Goal: Task Accomplishment & Management: Use online tool/utility

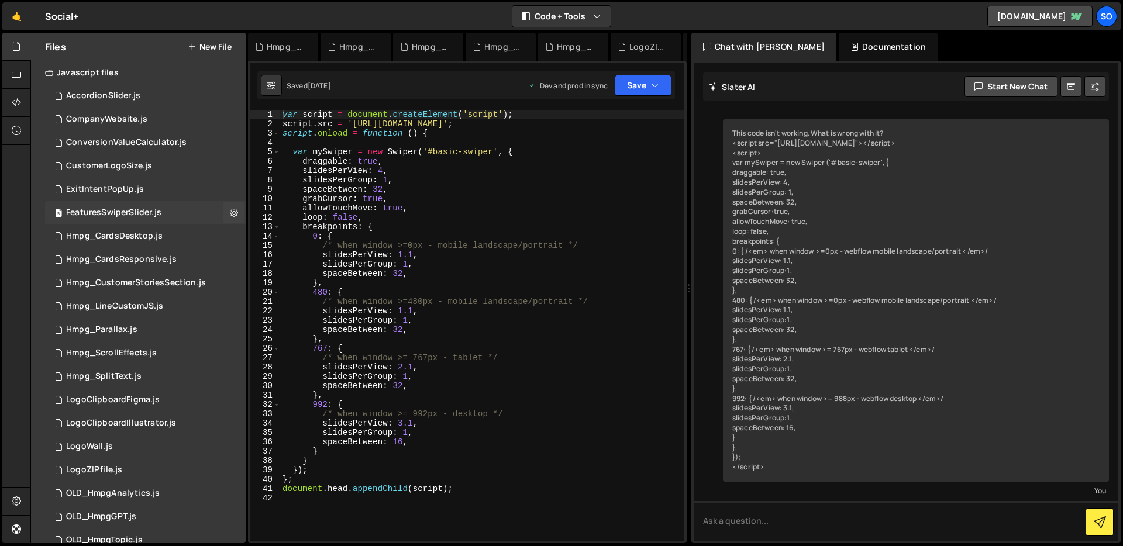
scroll to position [1859, 0]
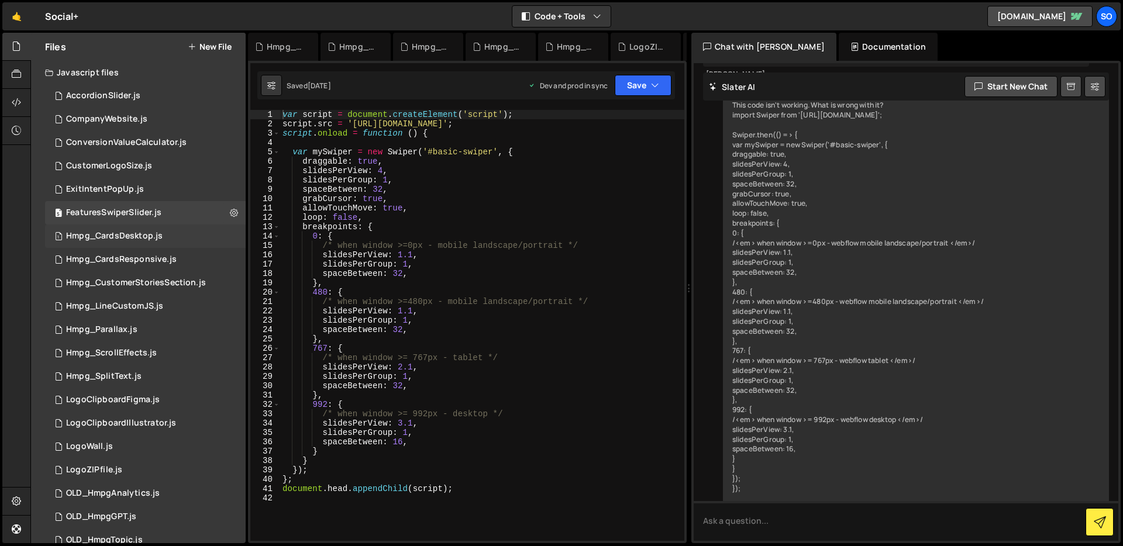
click at [142, 233] on div "Hmpg_CardsDesktop.js" at bounding box center [114, 236] width 97 height 11
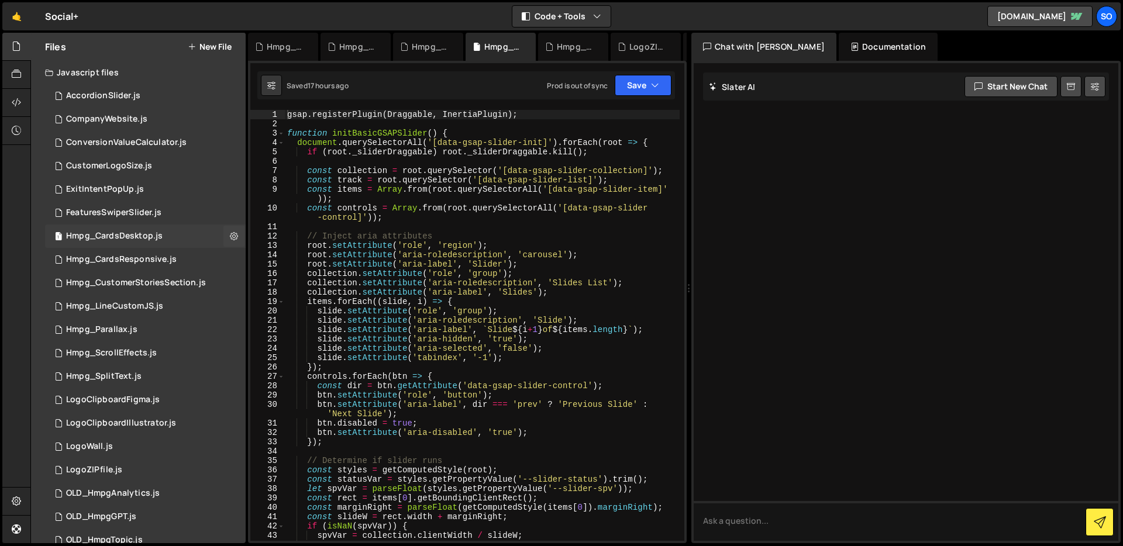
scroll to position [0, 0]
click at [195, 254] on div "1 Hmpg_CardsResponsive.js 0" at bounding box center [145, 259] width 201 height 23
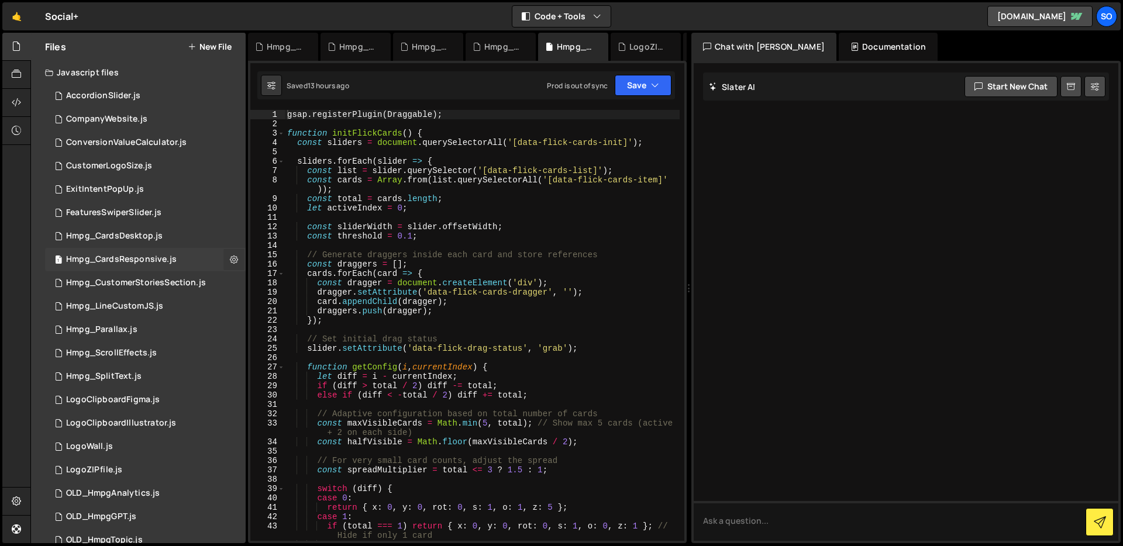
click at [230, 262] on icon at bounding box center [234, 259] width 8 height 11
type input "Hmpg_CardsResponsive"
radio input "true"
checkbox input "true"
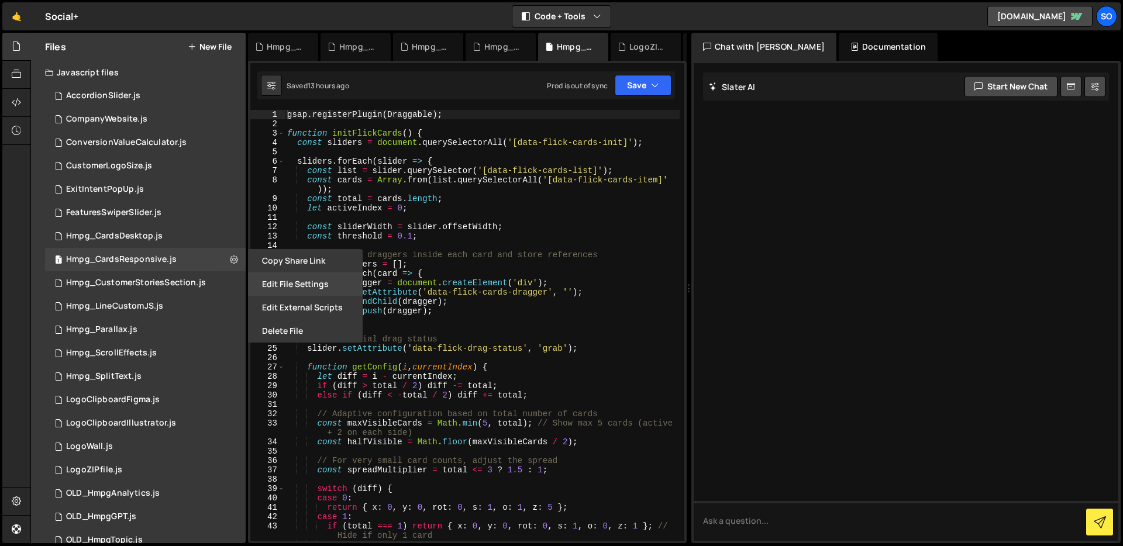
click at [293, 284] on button "Edit File Settings" at bounding box center [305, 284] width 115 height 23
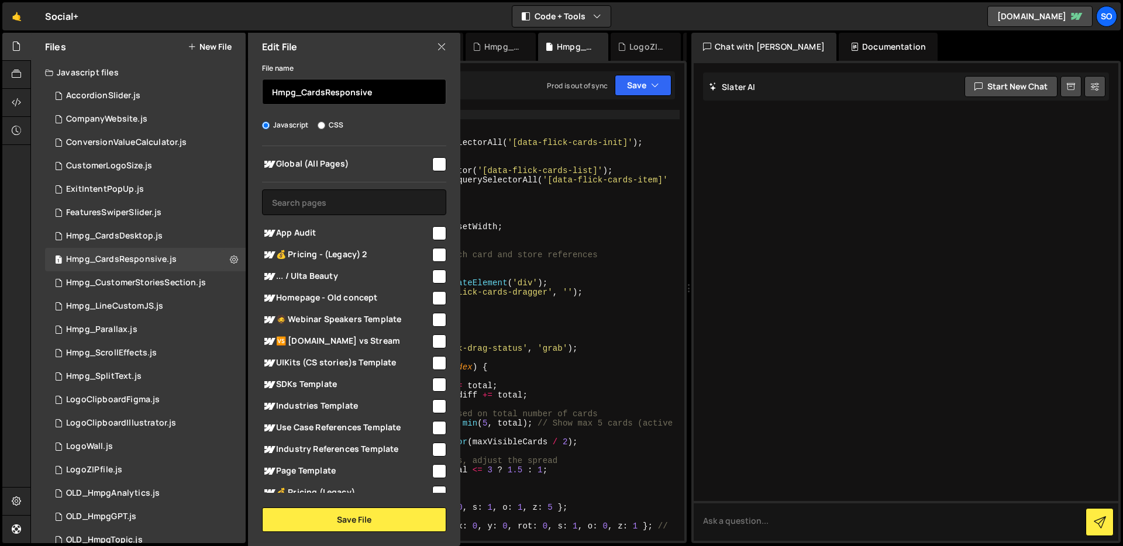
drag, startPoint x: 302, startPoint y: 91, endPoint x: 444, endPoint y: 95, distance: 142.2
click at [444, 95] on input "Hmpg_CardsResponsive" at bounding box center [354, 92] width 184 height 26
click at [305, 88] on input "Hmpg_CardsResponsive" at bounding box center [354, 92] width 184 height 26
click at [315, 94] on input "Hmpg_CardsResponsive" at bounding box center [354, 92] width 184 height 26
drag, startPoint x: 302, startPoint y: 92, endPoint x: 323, endPoint y: 92, distance: 21.1
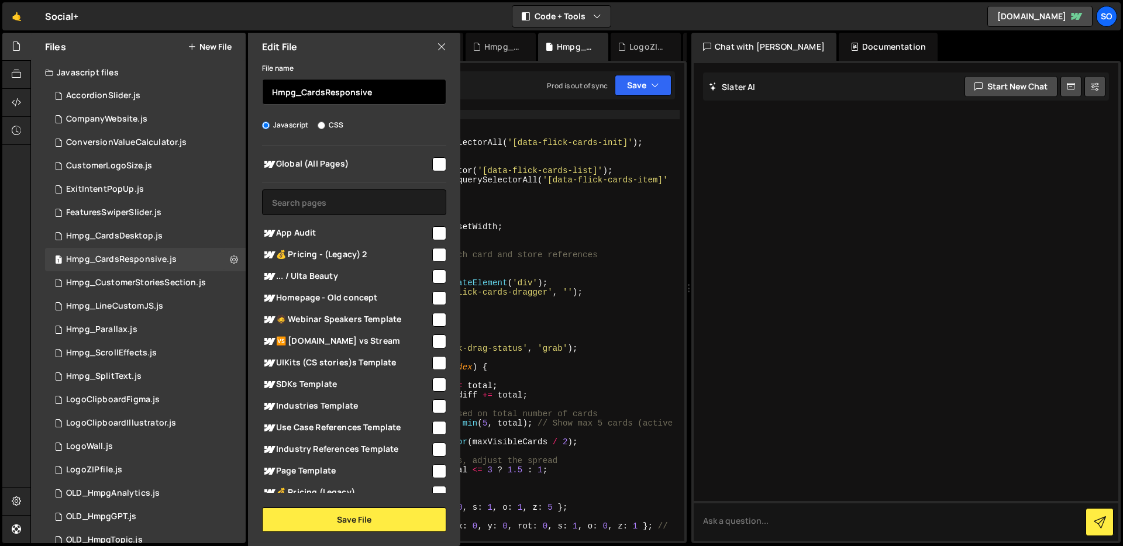
click at [323, 92] on input "Hmpg_CardsResponsive" at bounding box center [354, 92] width 184 height 26
type input "Hmpg_FlickCardsResponsive"
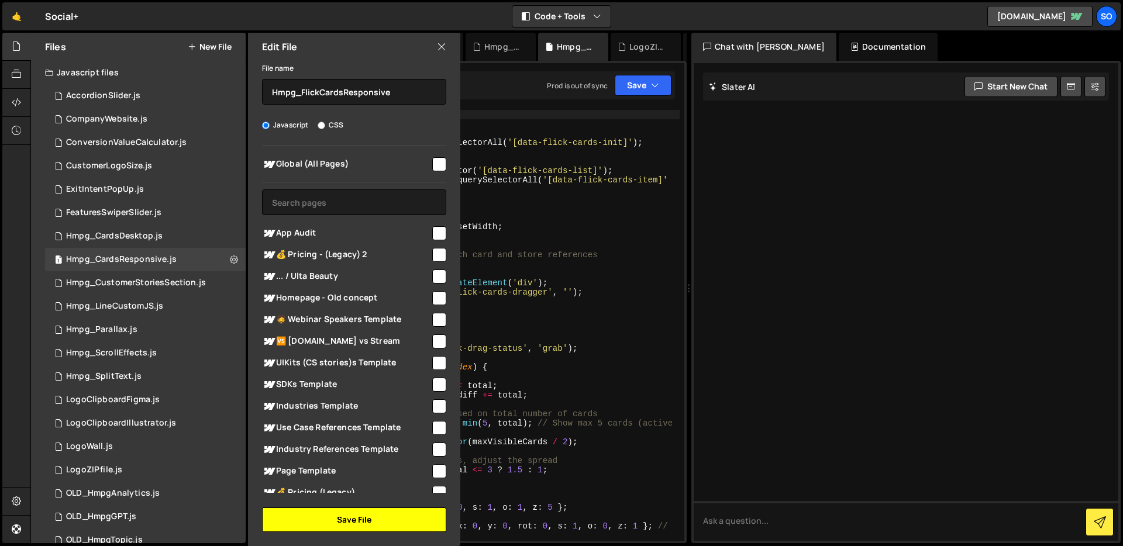
click at [324, 515] on button "Save File" at bounding box center [354, 520] width 184 height 25
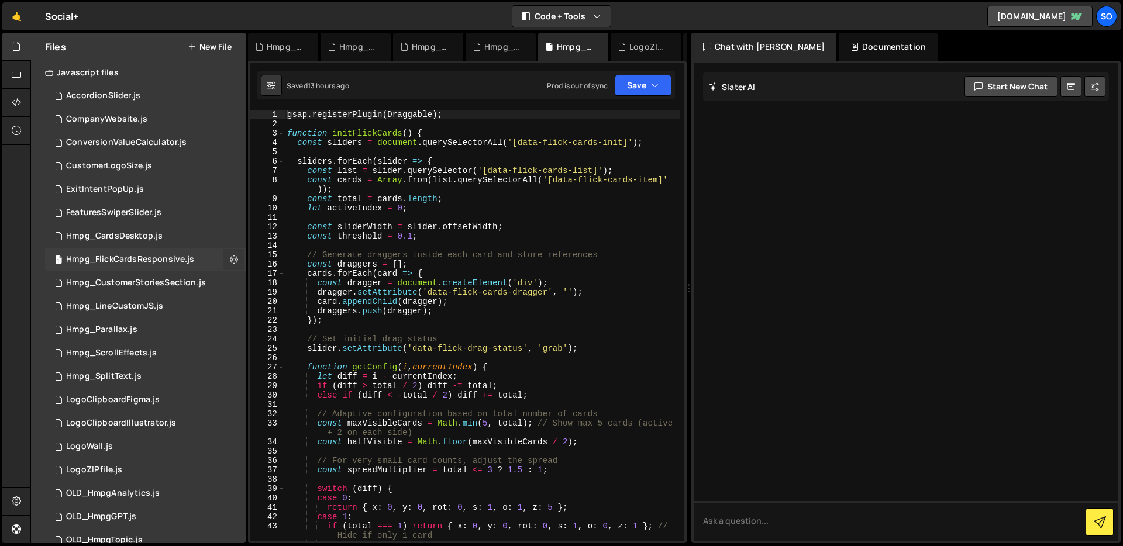
click at [230, 256] on icon at bounding box center [234, 259] width 8 height 11
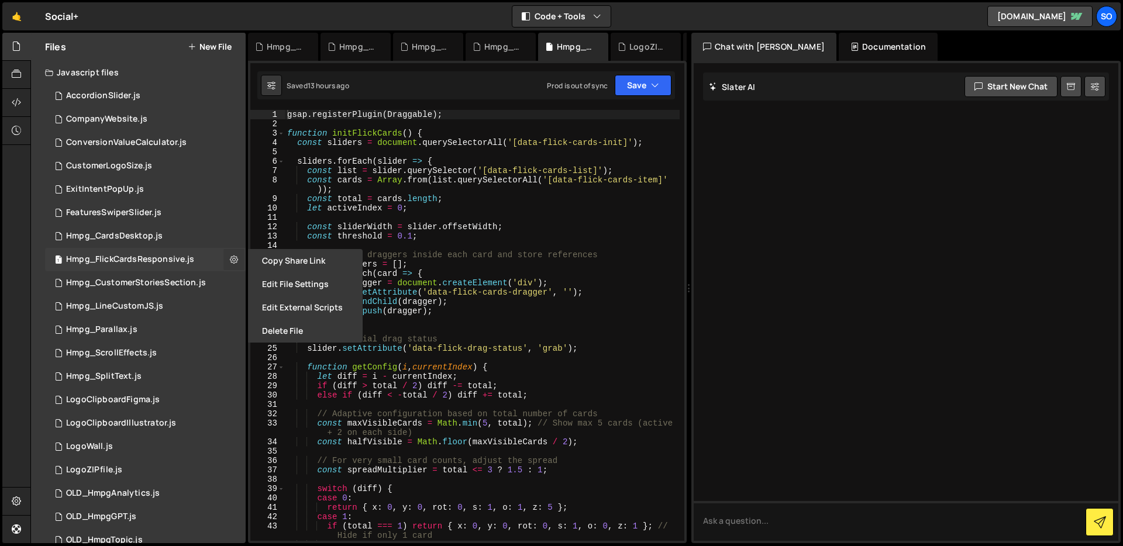
click at [230, 258] on icon at bounding box center [234, 259] width 8 height 11
click at [177, 239] on div "1 Hmpg_CardsDesktop.js 0" at bounding box center [145, 236] width 201 height 23
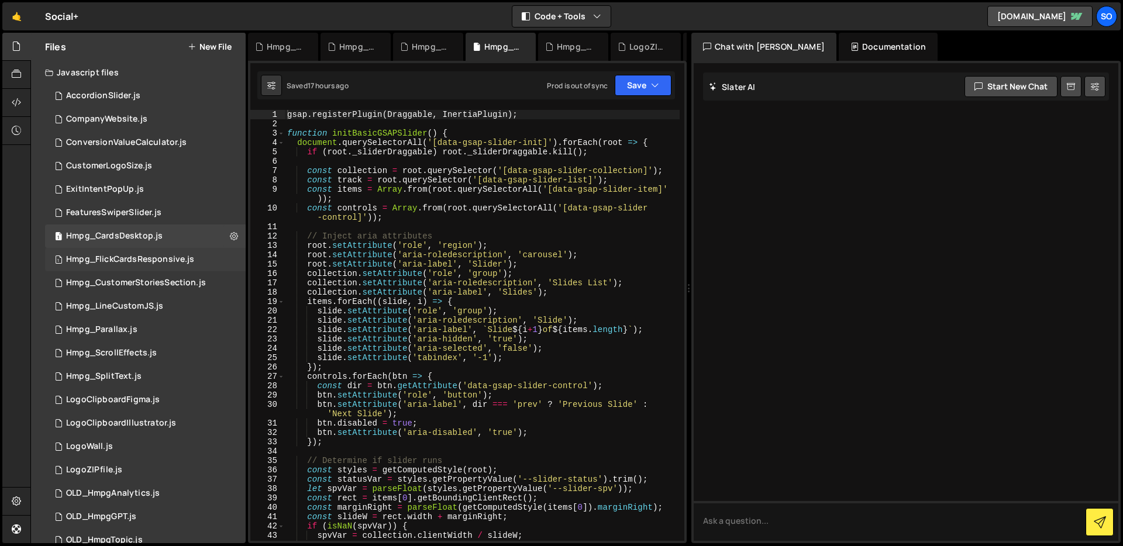
click at [227, 258] on div "1 Hmpg_FlickCardsResponsive.js 0" at bounding box center [145, 259] width 201 height 23
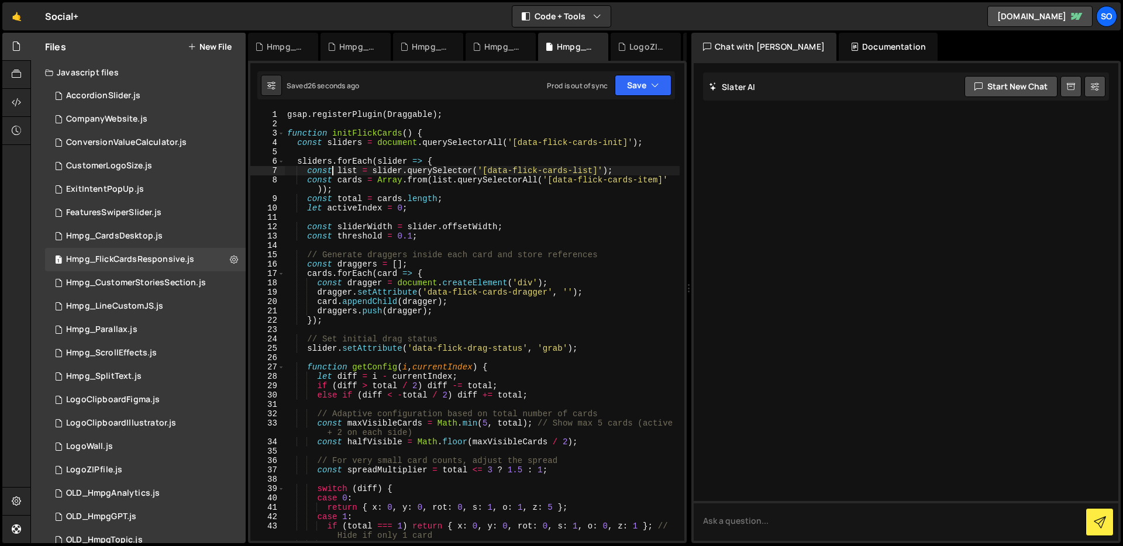
click at [334, 174] on div "gsap . registerPlugin ( Draggable ) ; function initFlickCards ( ) { const slide…" at bounding box center [482, 339] width 395 height 459
type textarea "initFlickCards();"
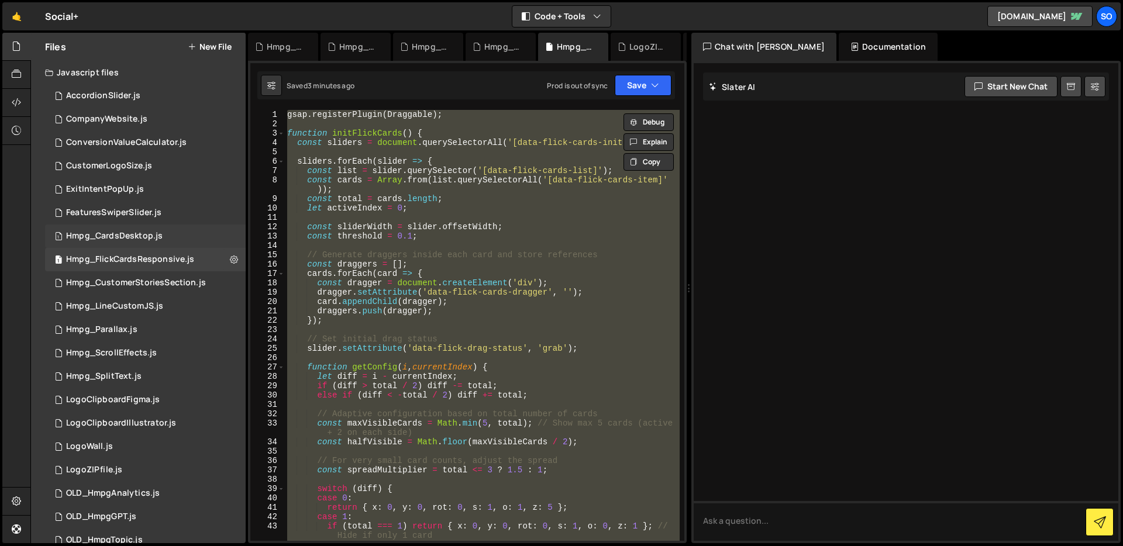
click at [169, 231] on div "1 Hmpg_CardsDesktop.js 0" at bounding box center [145, 236] width 201 height 23
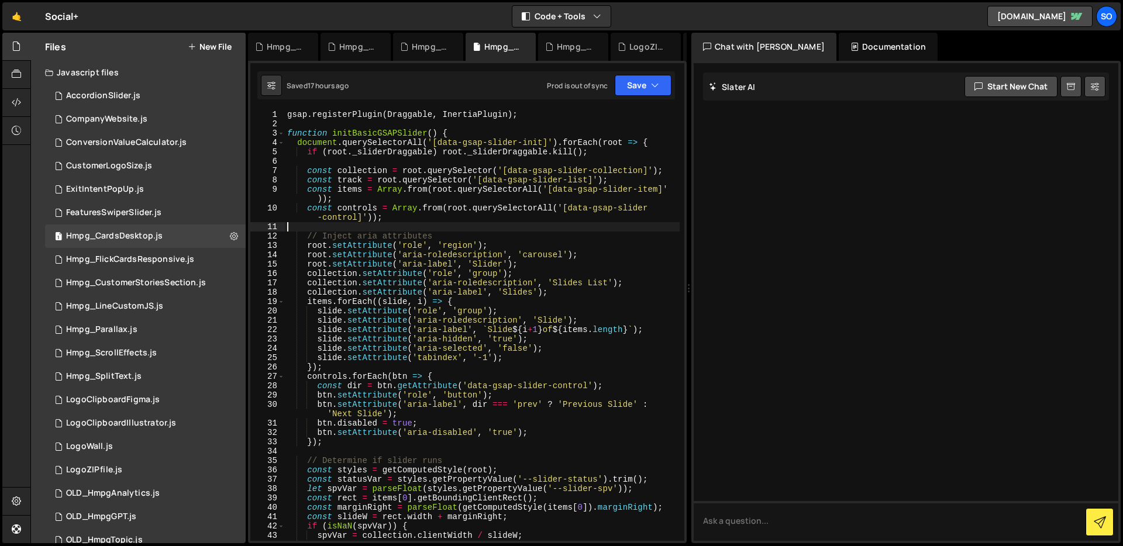
click at [417, 225] on div "gsap . registerPlugin ( Draggable , InertiaPlugin ) ; function initBasicGSAPSli…" at bounding box center [482, 335] width 395 height 450
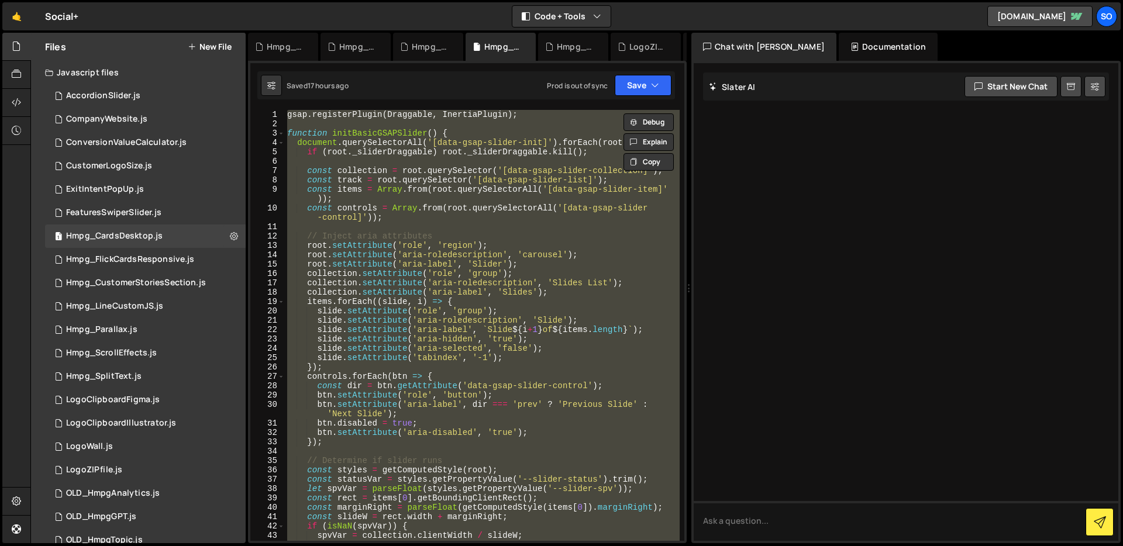
click at [469, 201] on div "gsap . registerPlugin ( Draggable , InertiaPlugin ) ; function initBasicGSAPSli…" at bounding box center [482, 325] width 395 height 431
click at [390, 297] on div "gsap . registerPlugin ( Draggable , InertiaPlugin ) ; function initBasicGSAPSli…" at bounding box center [482, 325] width 395 height 431
paste textarea "InfiniteGSAPSlider();"
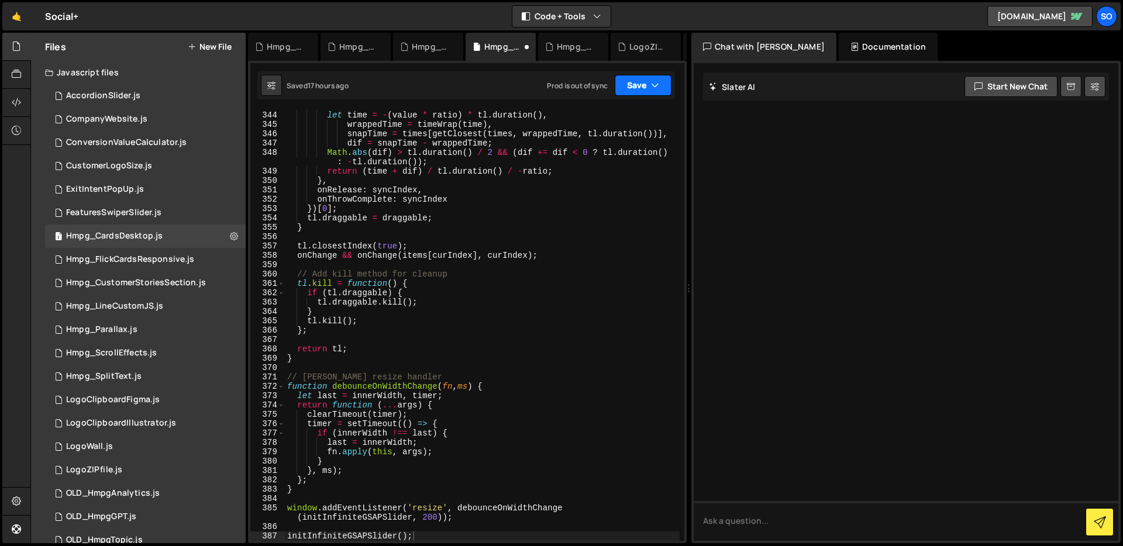
click at [639, 88] on button "Save" at bounding box center [643, 85] width 57 height 21
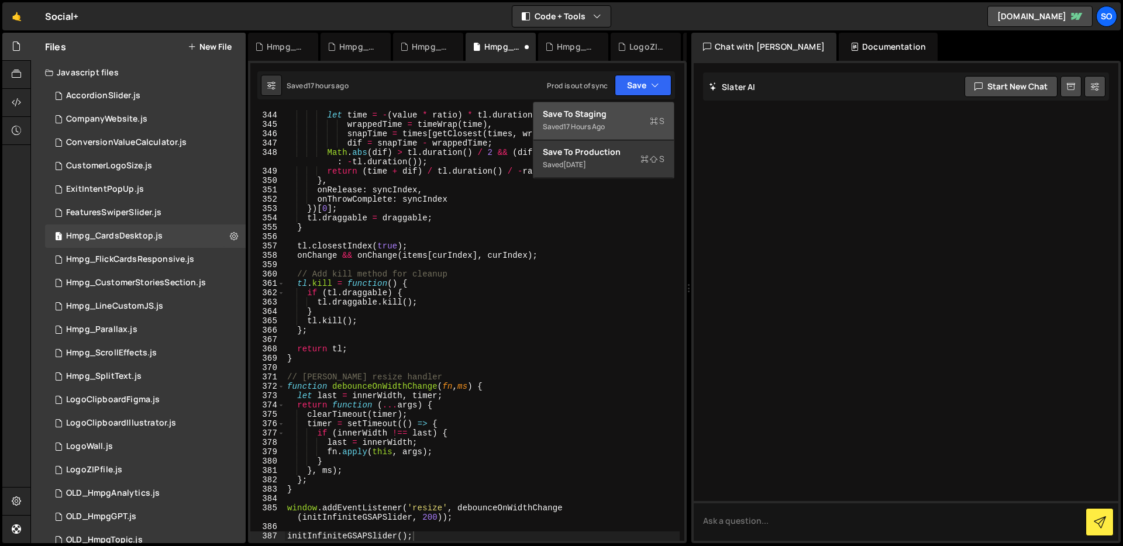
click at [582, 117] on div "Save to Staging S" at bounding box center [604, 114] width 122 height 12
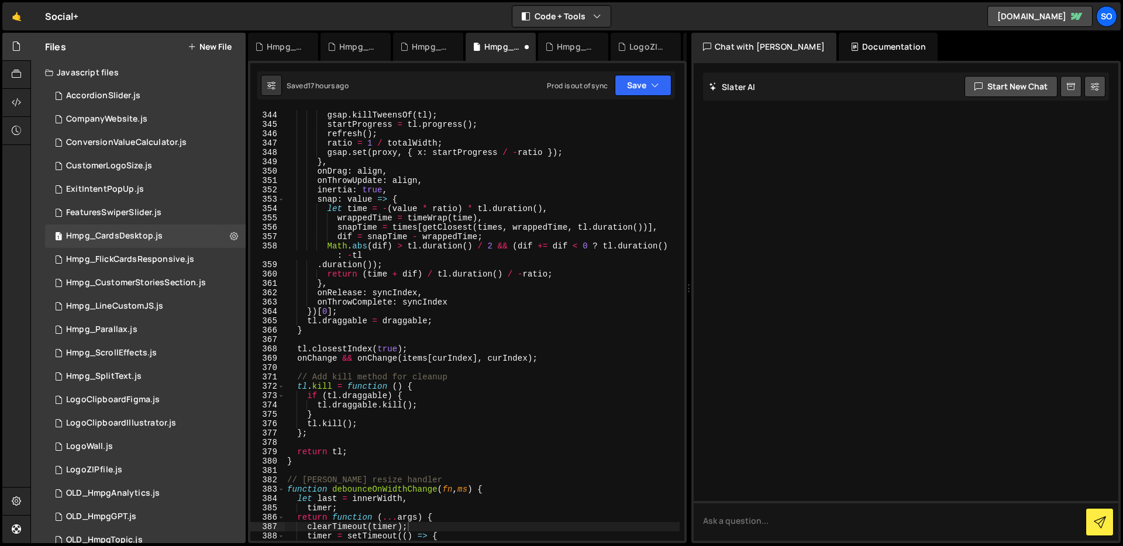
scroll to position [3416, 0]
click at [396, 222] on div "onPressInit ( ) { gsap . killTweensOf ( tl ) ; startProgress = tl . progress ( …" at bounding box center [482, 326] width 395 height 450
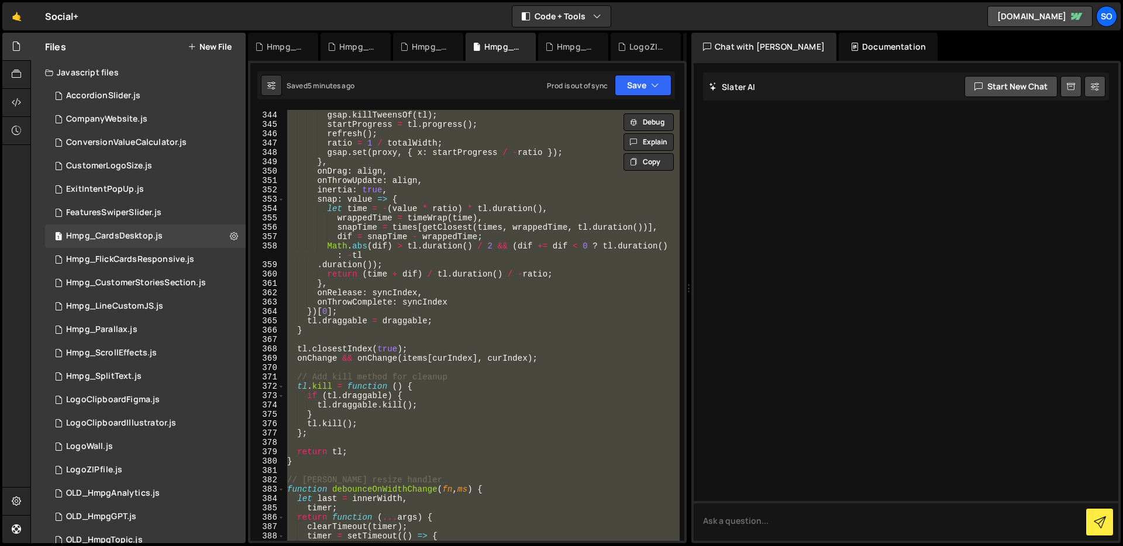
paste textarea
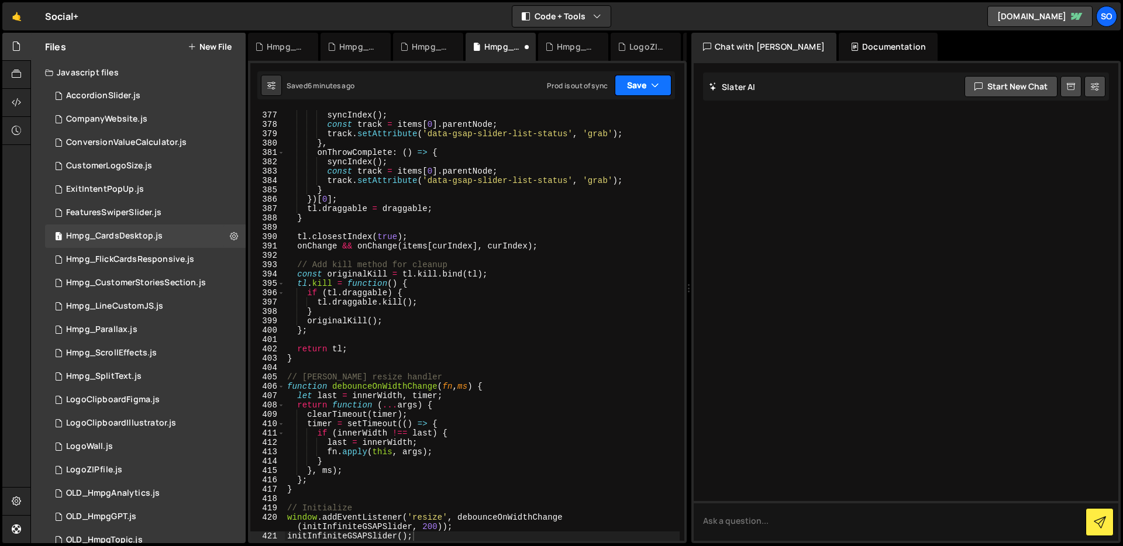
click at [644, 85] on button "Save" at bounding box center [643, 85] width 57 height 21
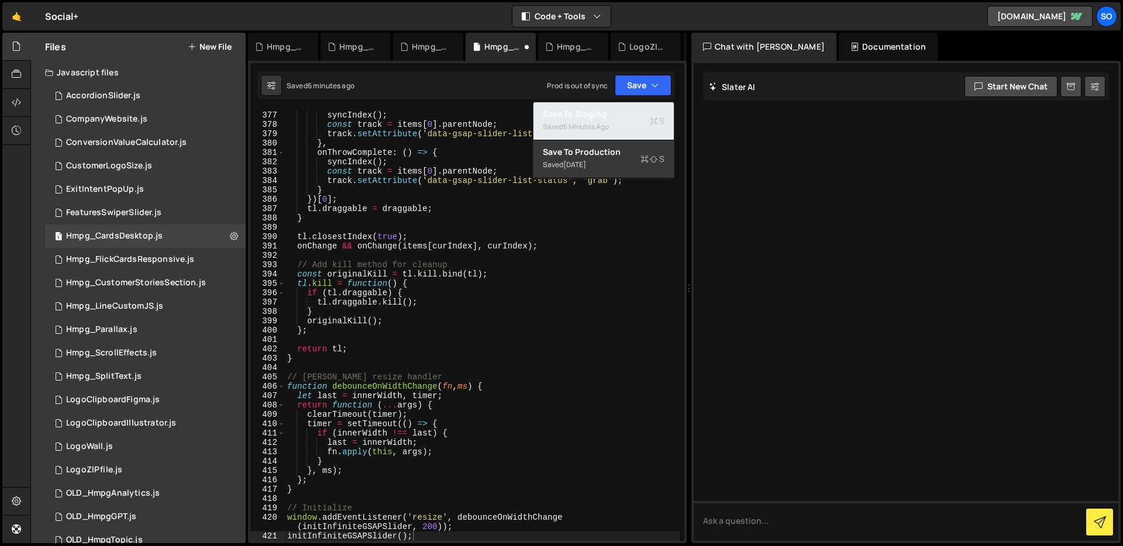
click at [609, 111] on div "Save to Staging S" at bounding box center [604, 114] width 122 height 12
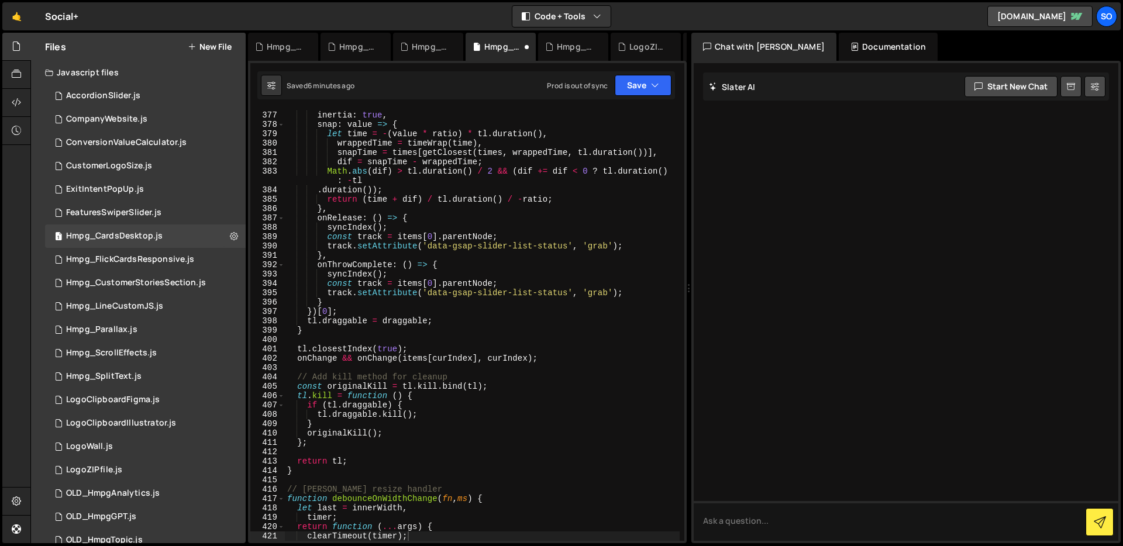
scroll to position [3725, 0]
click at [535, 190] on div "onThrowUpdate : align , inertia : true , snap : value => { let time = - ( value…" at bounding box center [482, 326] width 395 height 450
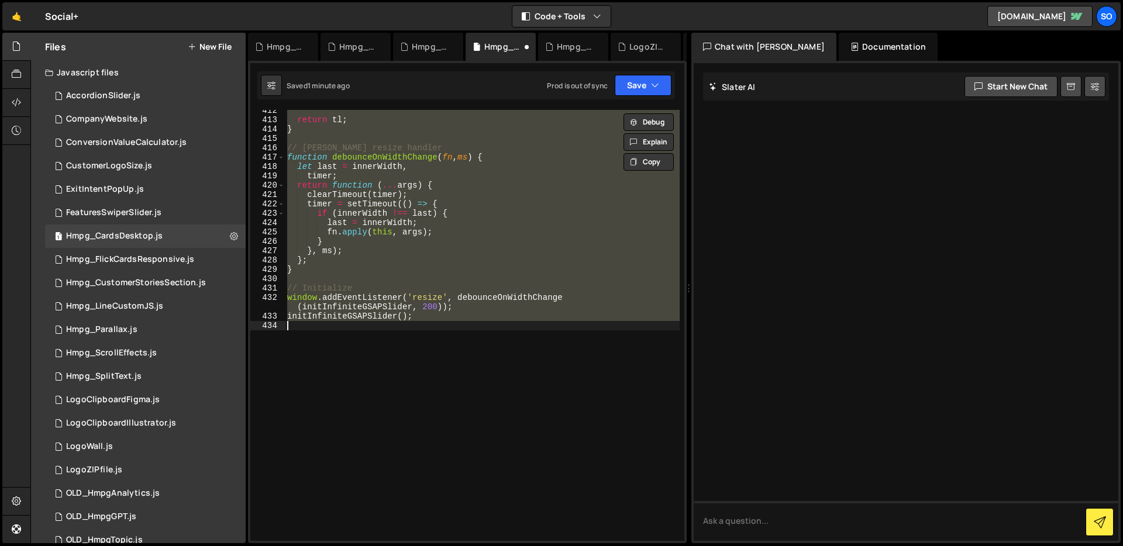
scroll to position [4067, 0]
type textarea "window.addEventListener('resize', debounceOnWidthChange(initInfiniteGSAPSlider,…"
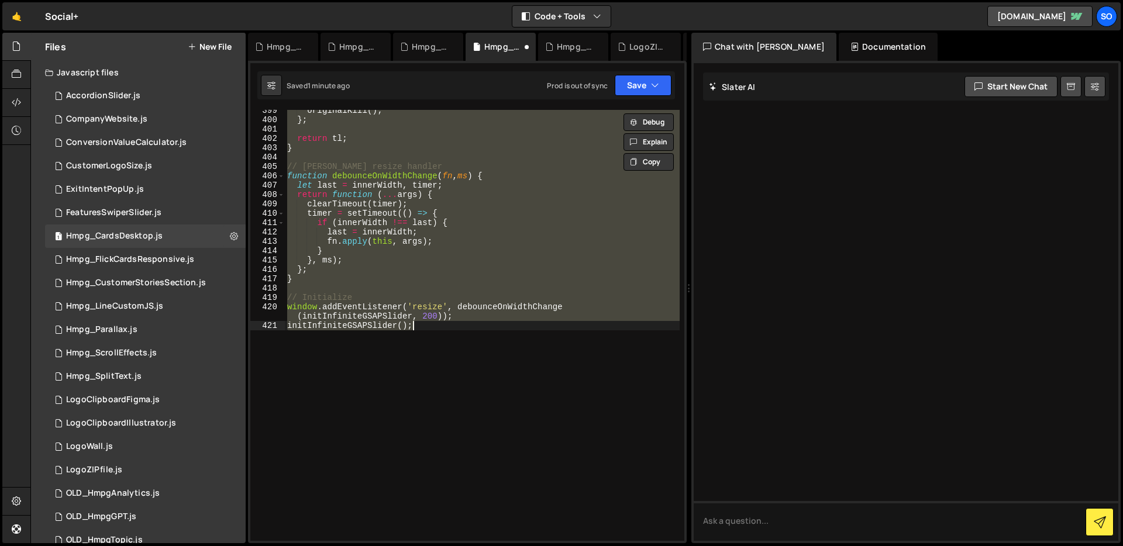
scroll to position [3955, 0]
click at [631, 78] on button "Save" at bounding box center [643, 85] width 57 height 21
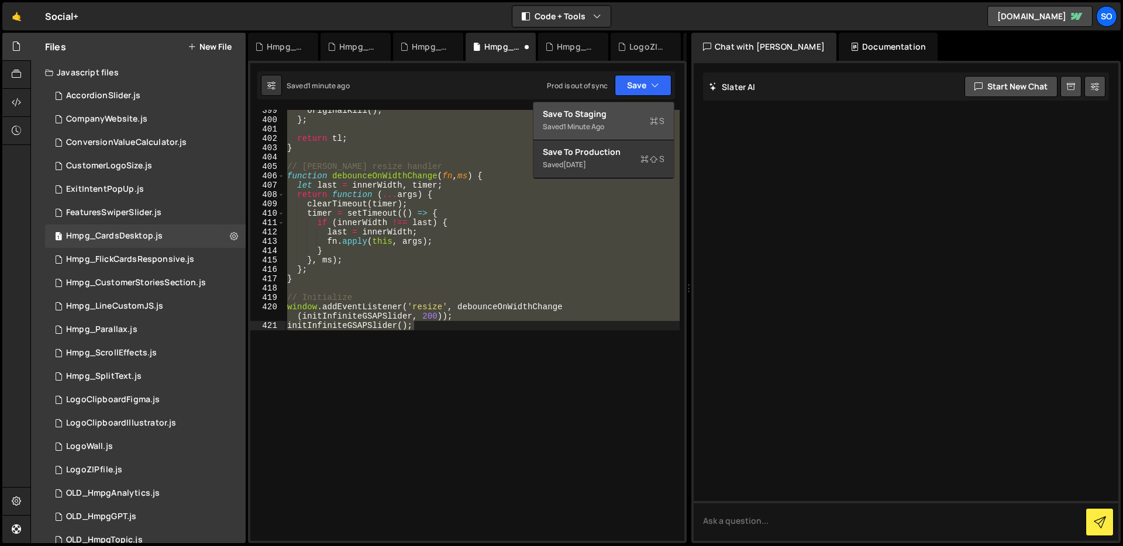
click at [614, 110] on div "Save to Staging S" at bounding box center [604, 114] width 122 height 12
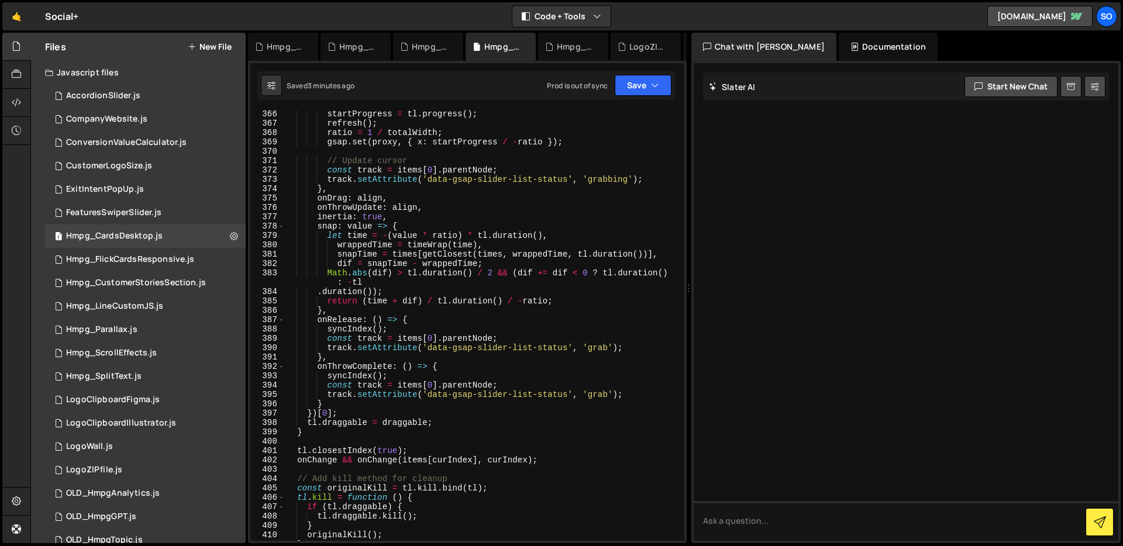
scroll to position [4023, 0]
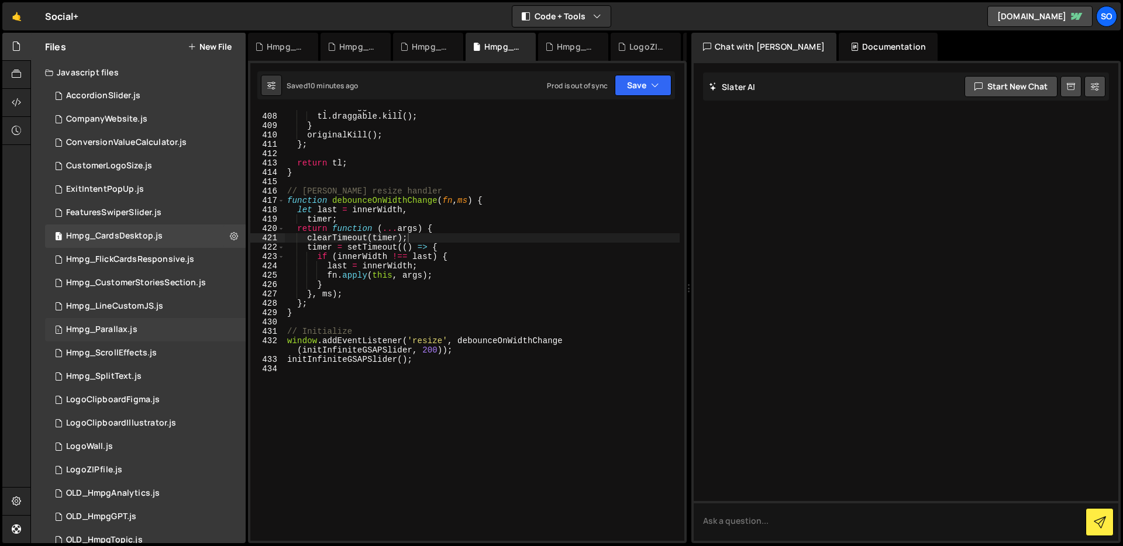
click at [132, 328] on div "Hmpg_Parallax.js" at bounding box center [101, 330] width 71 height 11
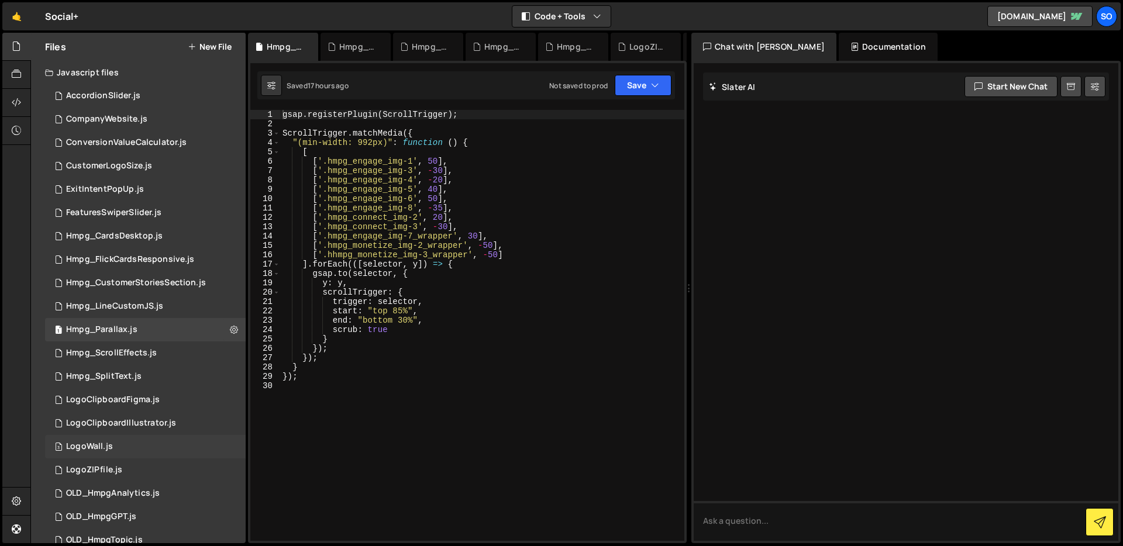
click at [102, 446] on div "LogoWall.js" at bounding box center [89, 447] width 47 height 11
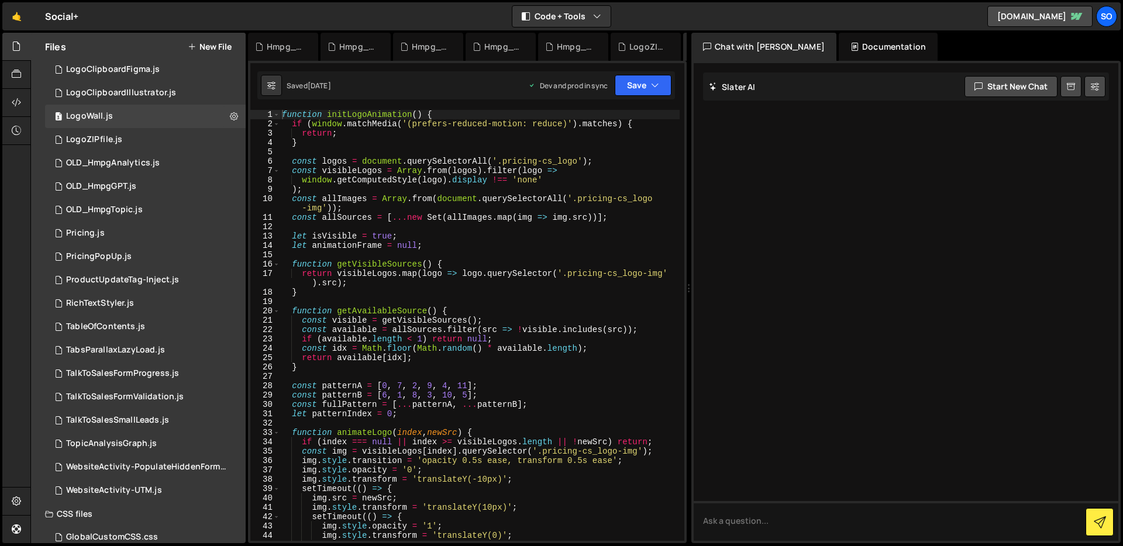
scroll to position [348, 0]
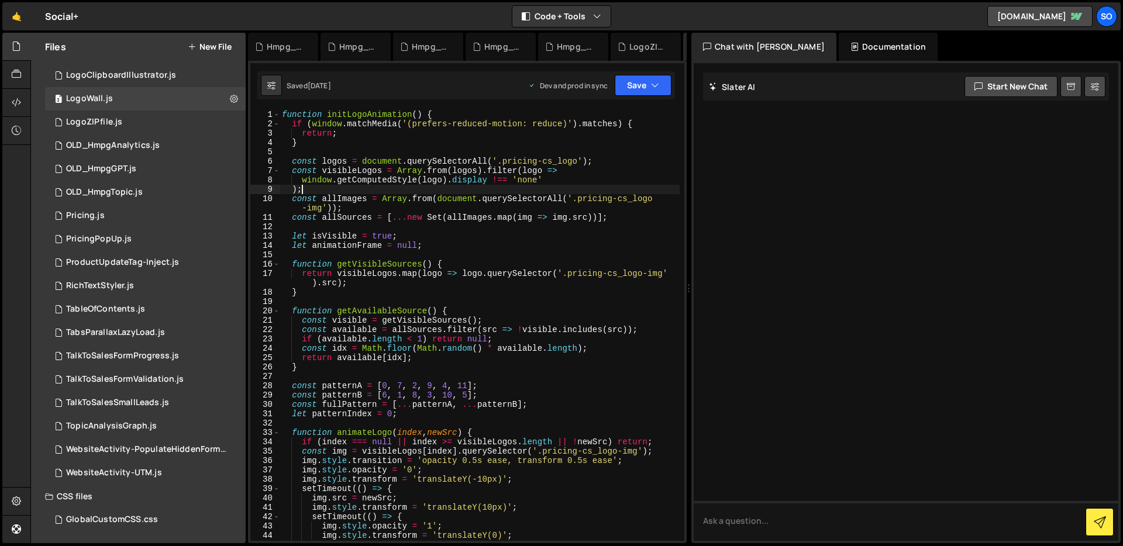
click at [449, 188] on div "function initLogoAnimation ( ) { if ( window . matchMedia ( '(prefers-reduced-m…" at bounding box center [480, 335] width 400 height 450
type textarea "}"
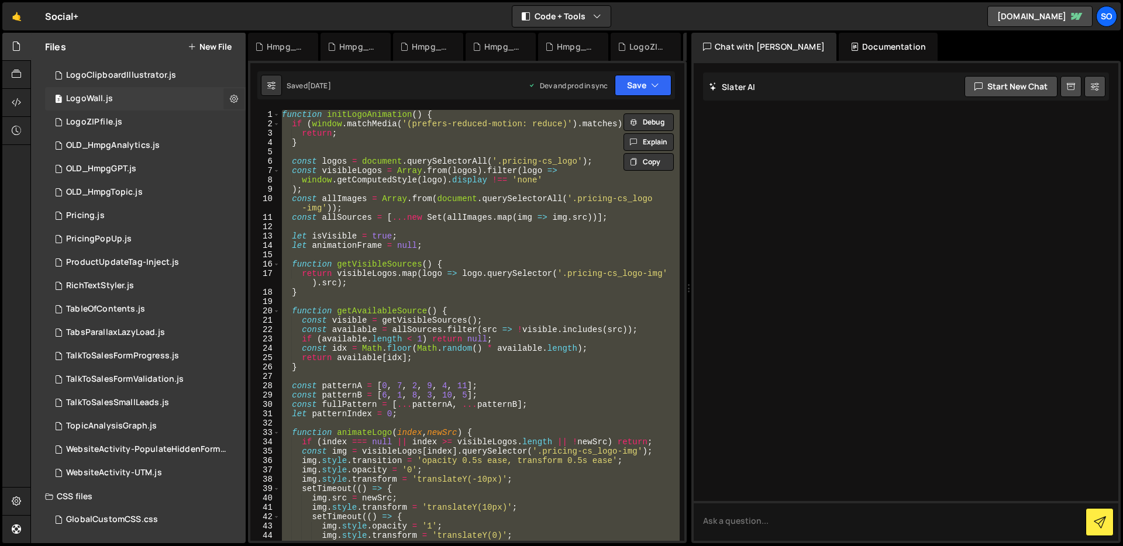
click at [230, 95] on icon at bounding box center [234, 98] width 8 height 11
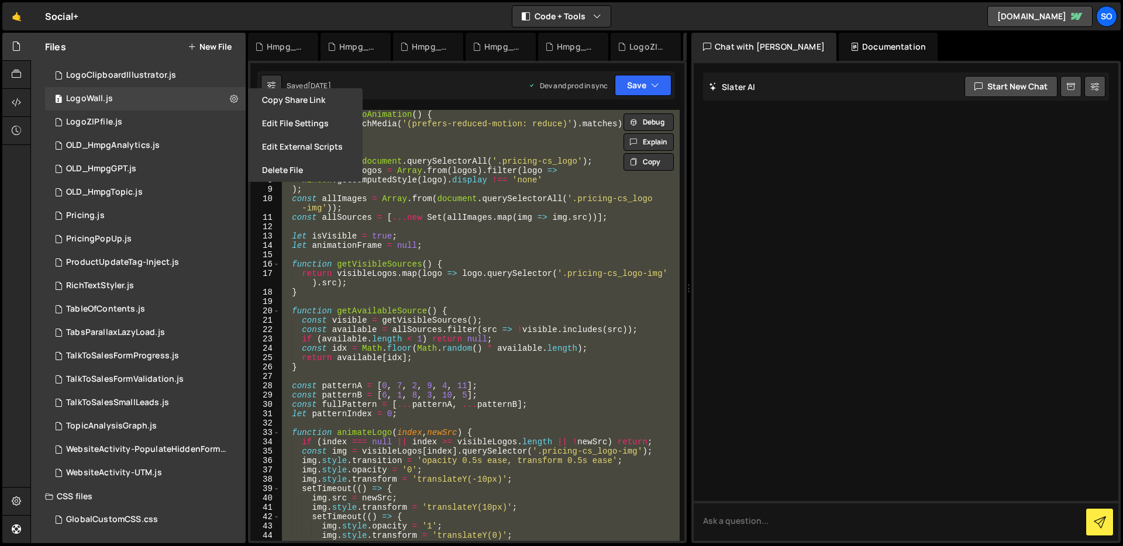
click at [300, 117] on button "Edit File Settings" at bounding box center [305, 123] width 115 height 23
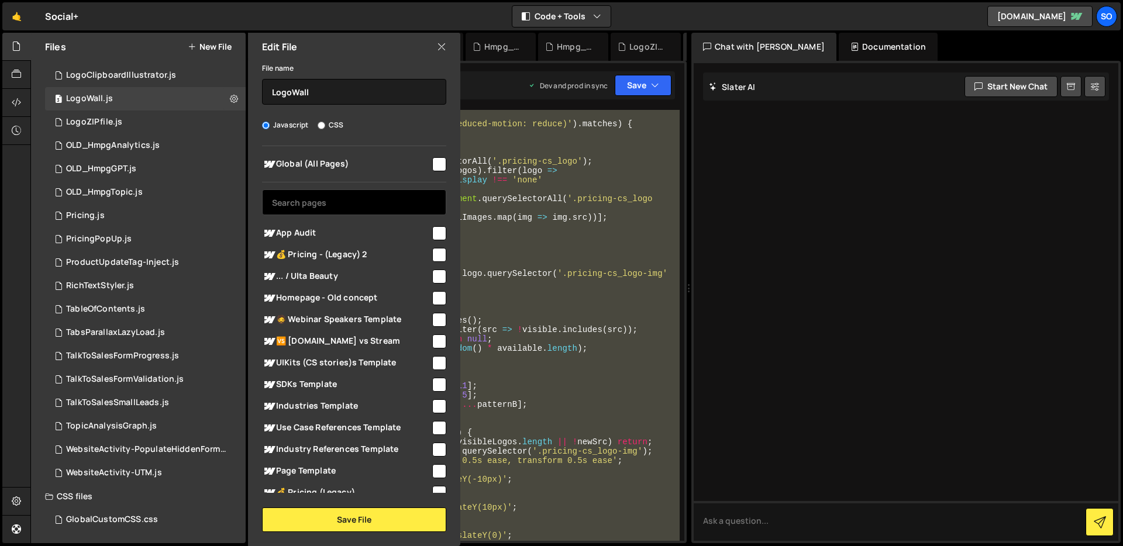
click at [362, 201] on input "text" at bounding box center [354, 203] width 184 height 26
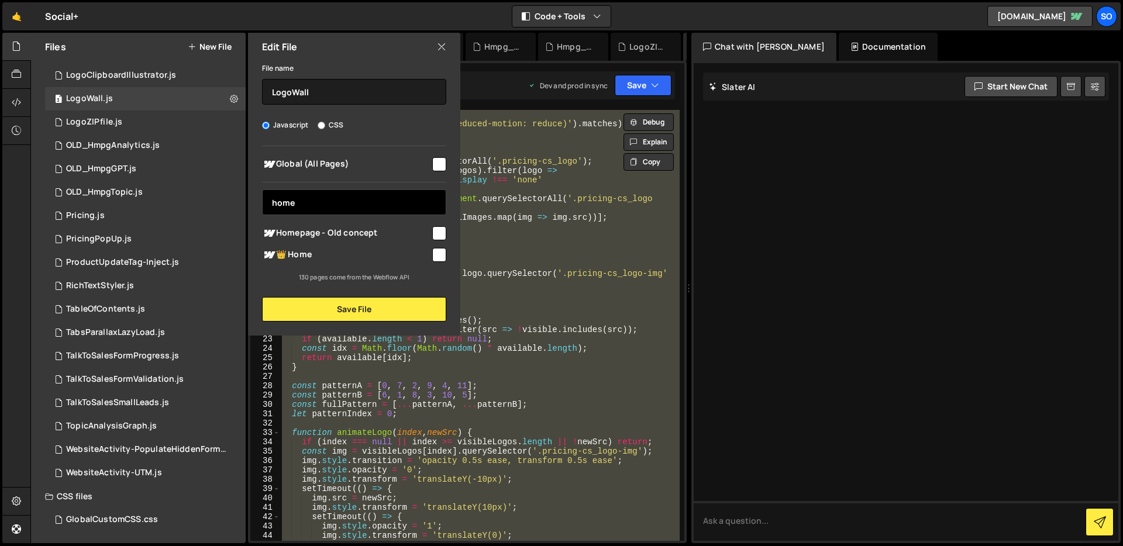
type input "home"
click at [436, 252] on input "checkbox" at bounding box center [439, 255] width 14 height 14
checkbox input "true"
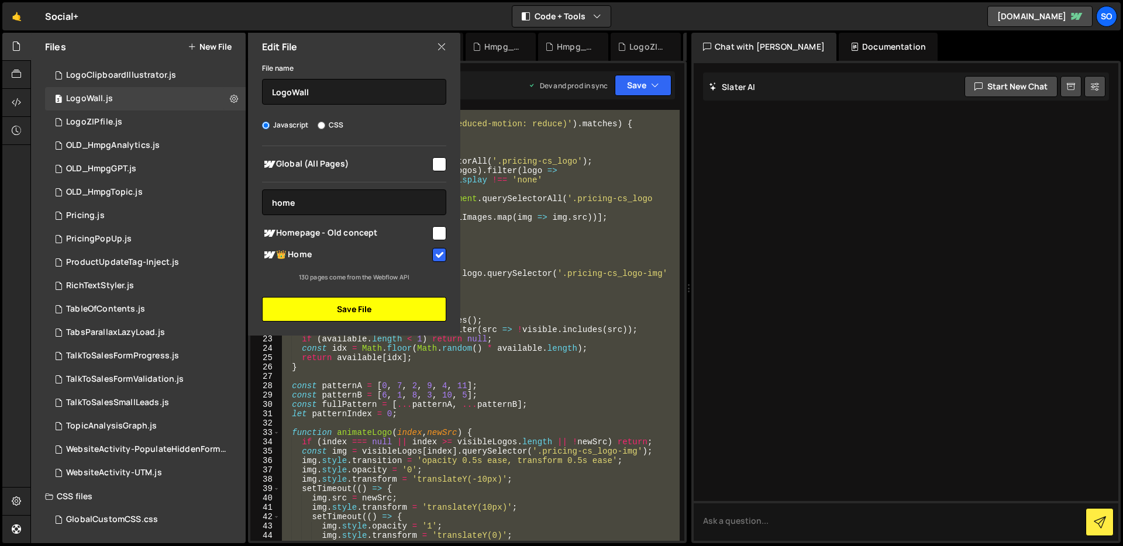
click at [353, 308] on button "Save File" at bounding box center [354, 309] width 184 height 25
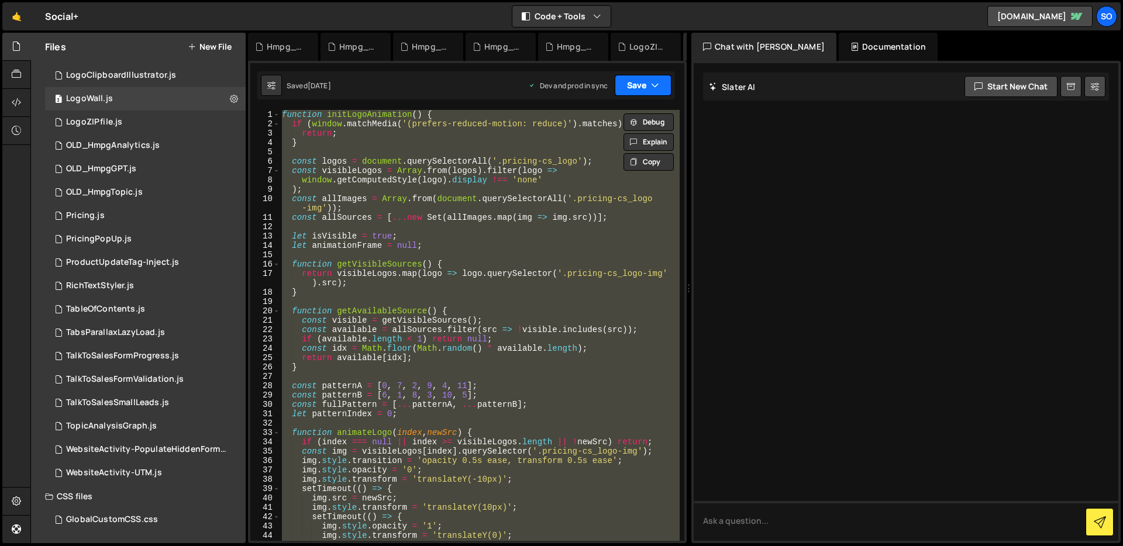
click at [646, 87] on button "Save" at bounding box center [643, 85] width 57 height 21
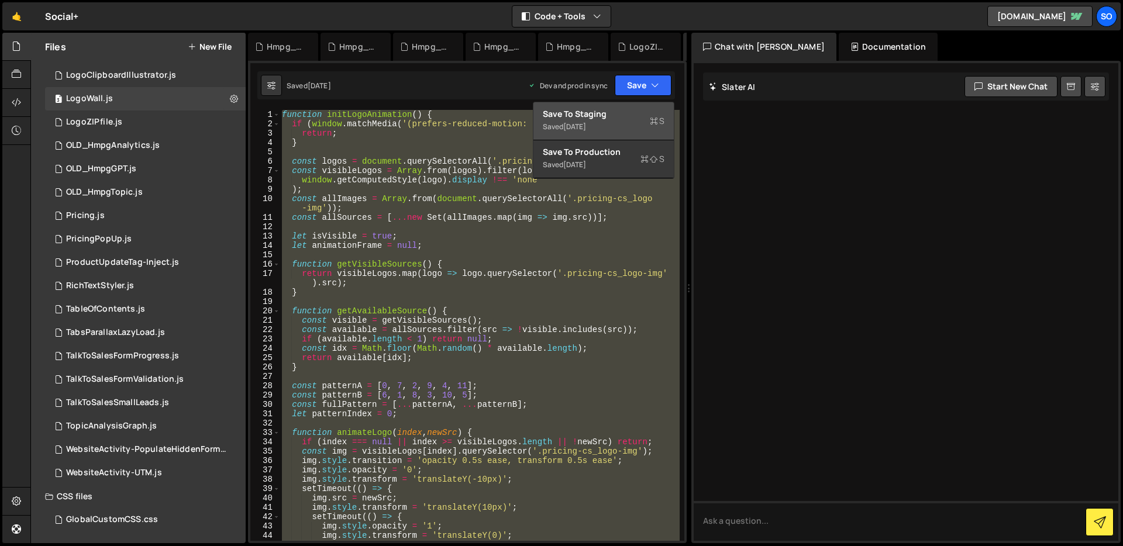
click at [606, 115] on div "Save to Staging S" at bounding box center [604, 114] width 122 height 12
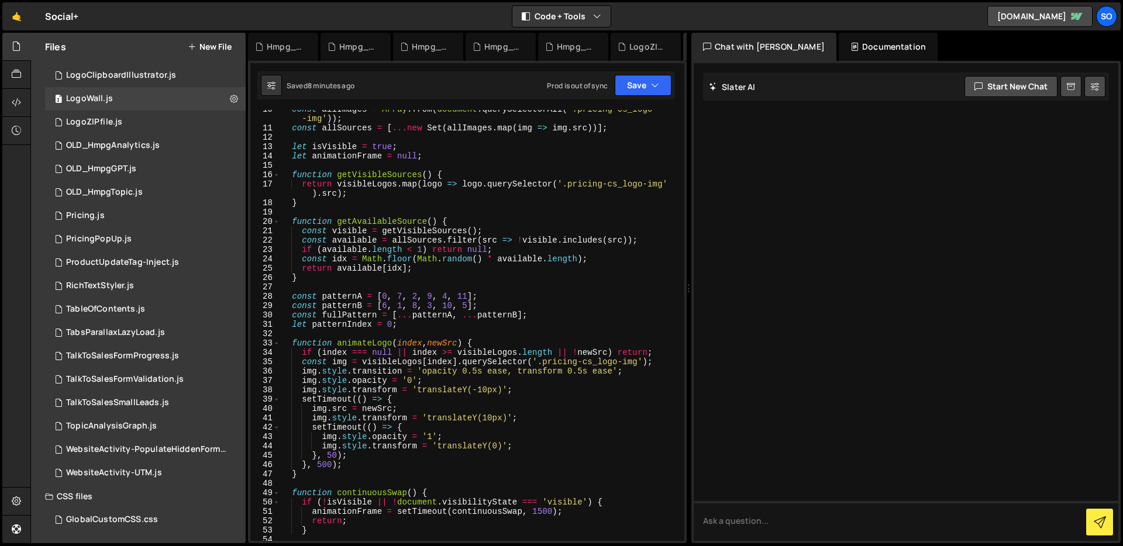
scroll to position [0, 0]
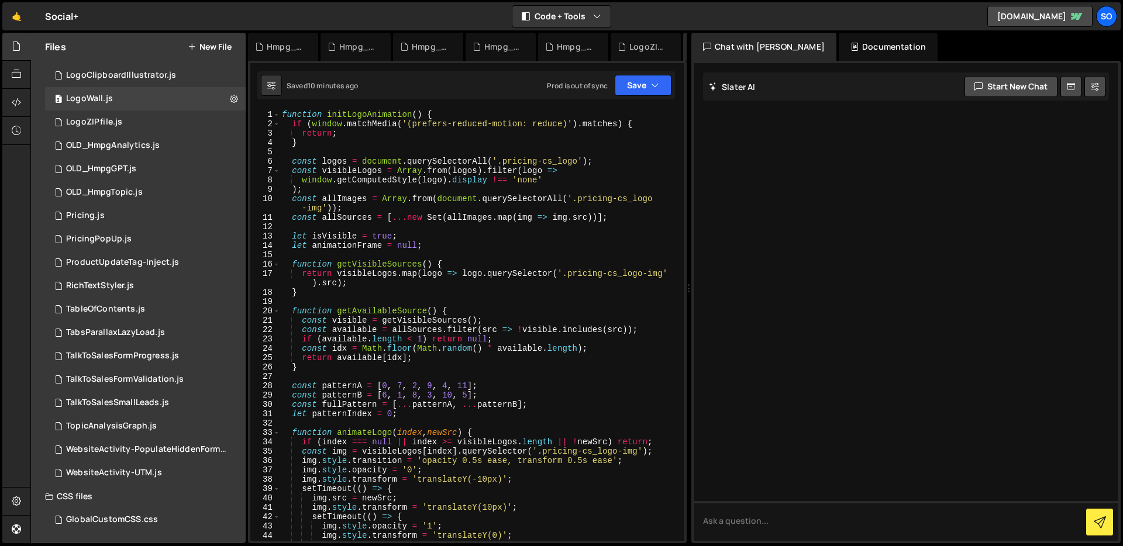
click at [376, 250] on div "function initLogoAnimation ( ) { if ( window . matchMedia ( '(prefers-reduced-m…" at bounding box center [480, 335] width 400 height 450
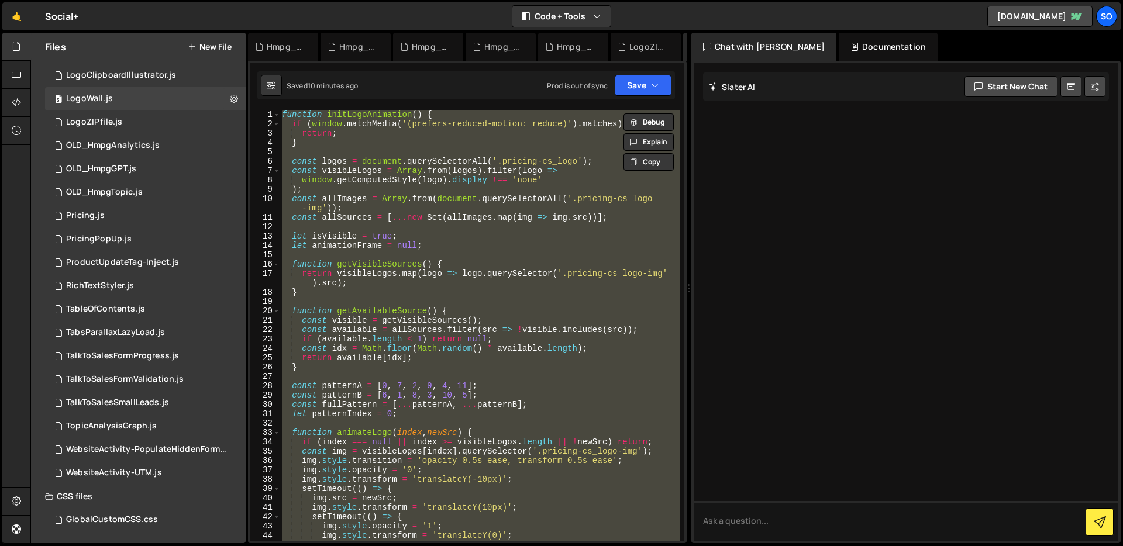
click at [379, 249] on div "function initLogoAnimation ( ) { if ( window . matchMedia ( '(prefers-reduced-m…" at bounding box center [480, 325] width 400 height 431
paste textarea
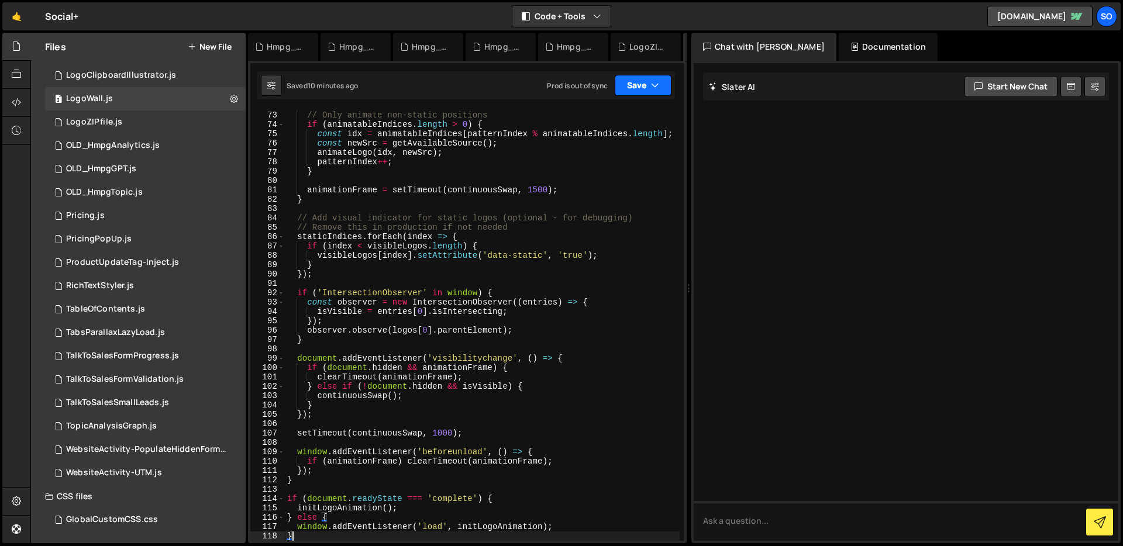
click at [643, 86] on button "Save" at bounding box center [643, 85] width 57 height 21
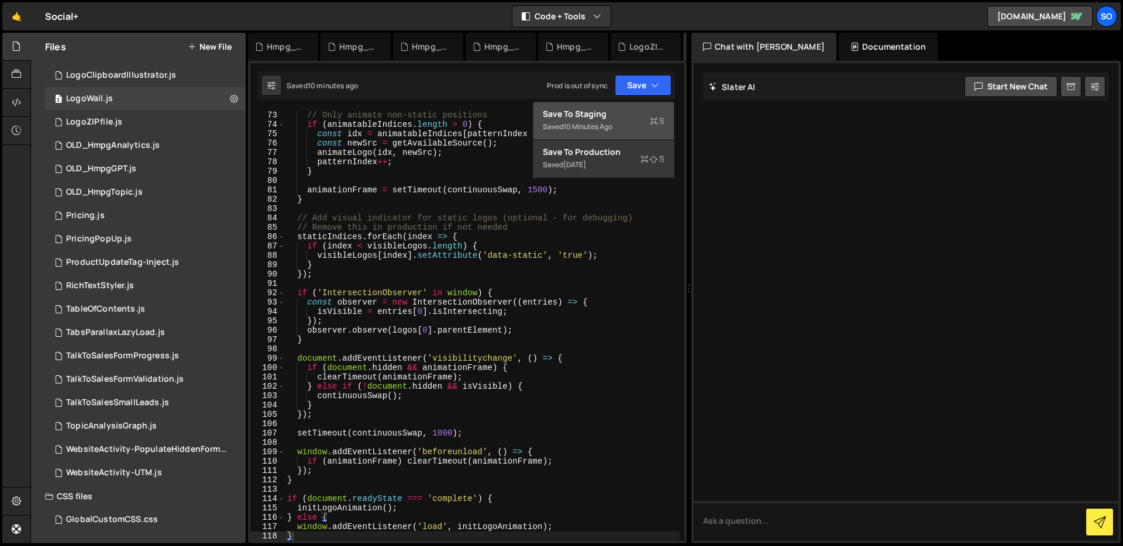
click at [585, 126] on div "10 minutes ago" at bounding box center [587, 127] width 49 height 10
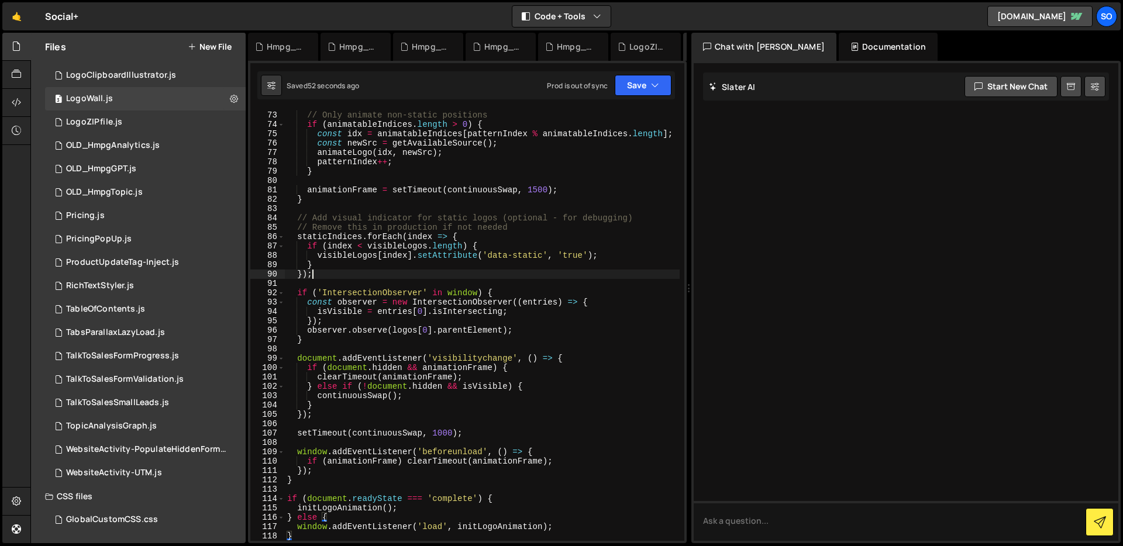
click at [357, 274] on div "// Only animate non-static positions if ( animatableIndices . length > 0 ) { co…" at bounding box center [482, 326] width 395 height 450
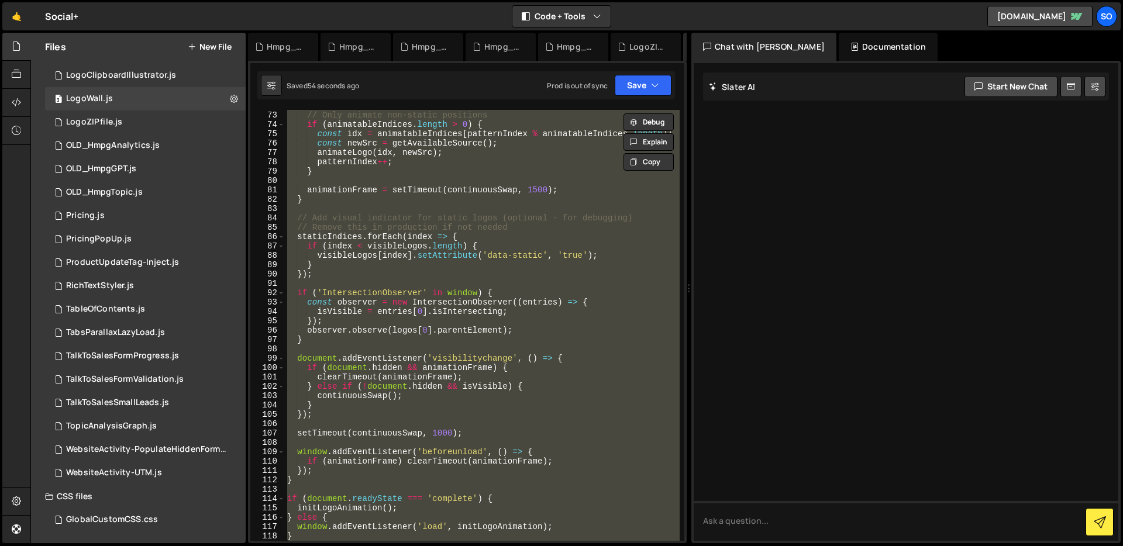
paste textarea
type textarea "}"
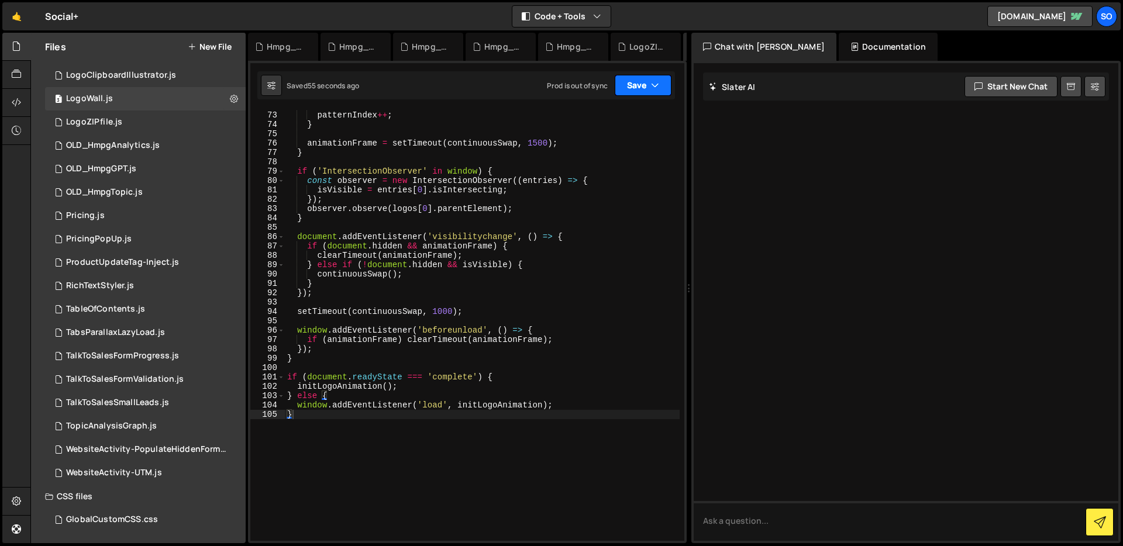
drag, startPoint x: 648, startPoint y: 85, endPoint x: 638, endPoint y: 92, distance: 11.8
click at [648, 85] on button "Save" at bounding box center [643, 85] width 57 height 21
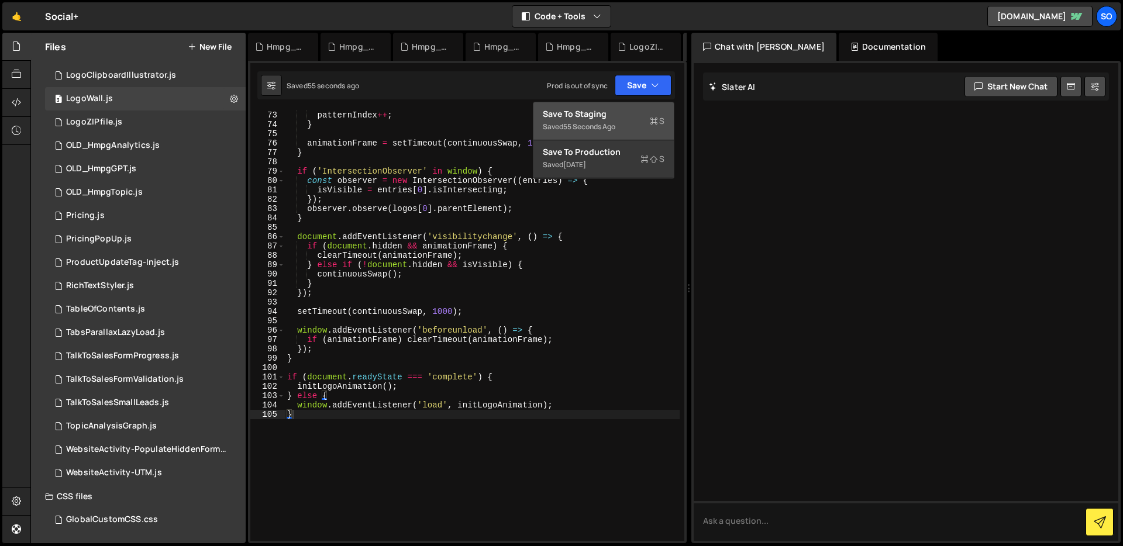
click at [603, 123] on div "55 seconds ago" at bounding box center [589, 127] width 52 height 10
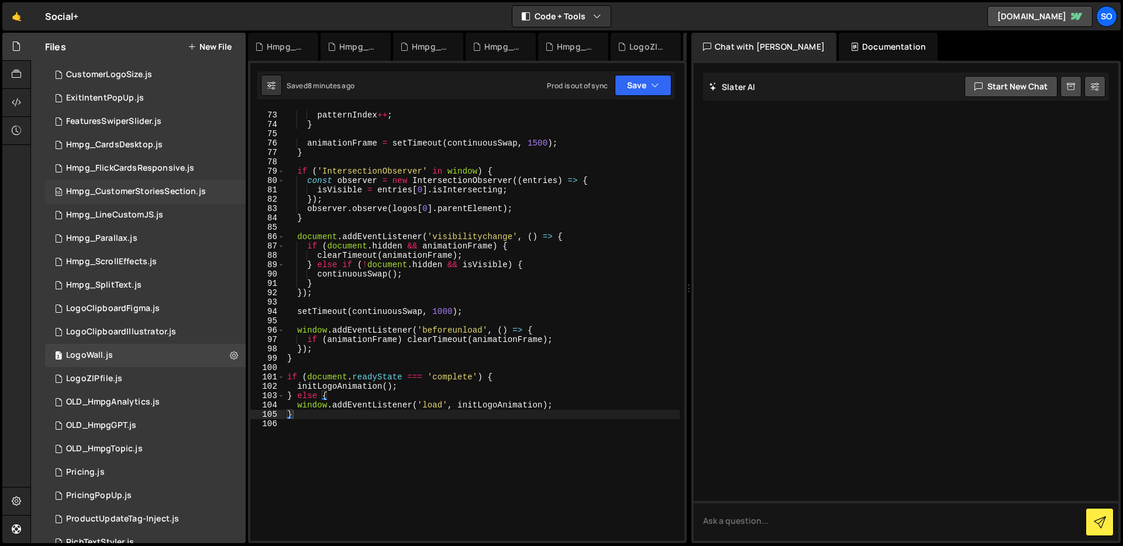
scroll to position [90, 0]
click at [153, 192] on div "Hmpg_CustomerStoriesSection.js" at bounding box center [136, 193] width 140 height 11
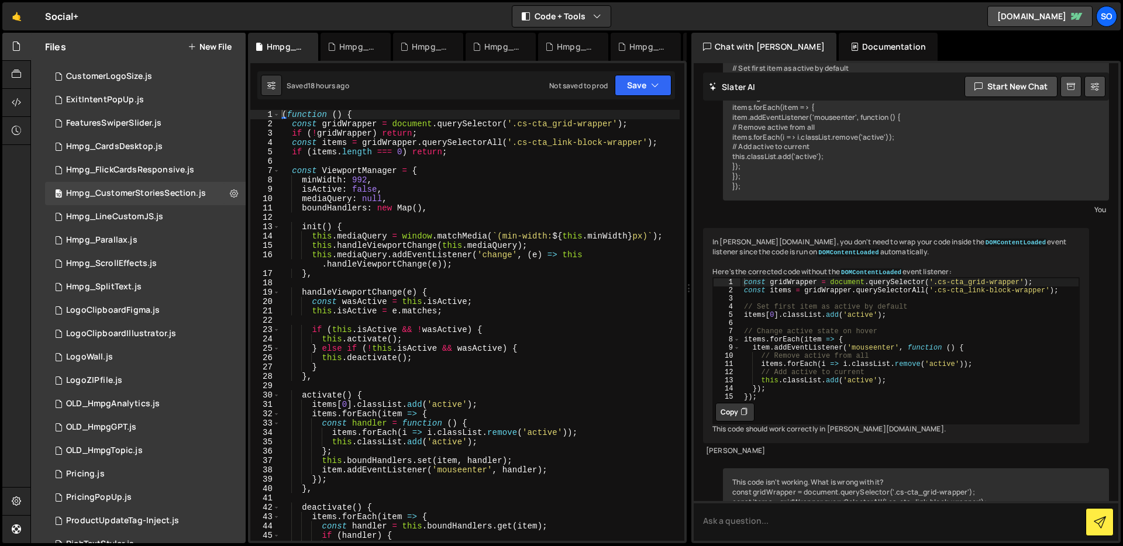
scroll to position [536, 0]
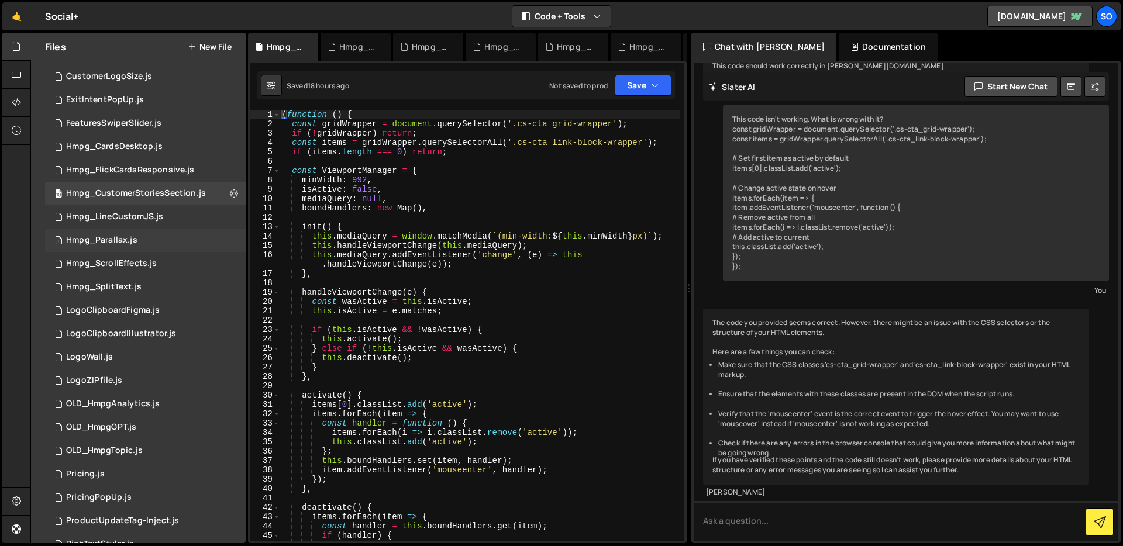
click at [145, 240] on div "1 Hmpg_Parallax.js 0" at bounding box center [145, 240] width 201 height 23
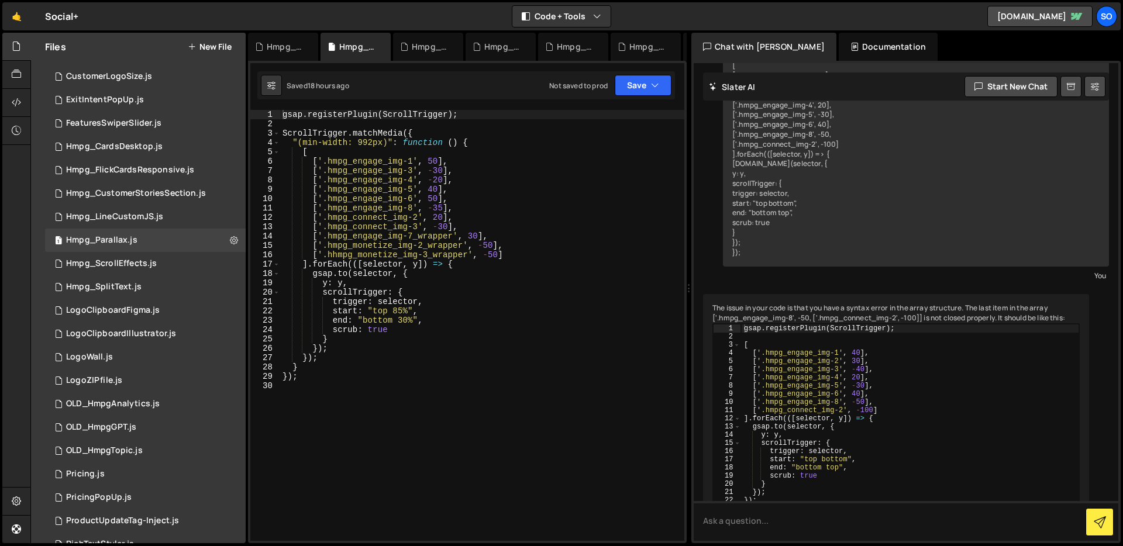
scroll to position [500, 0]
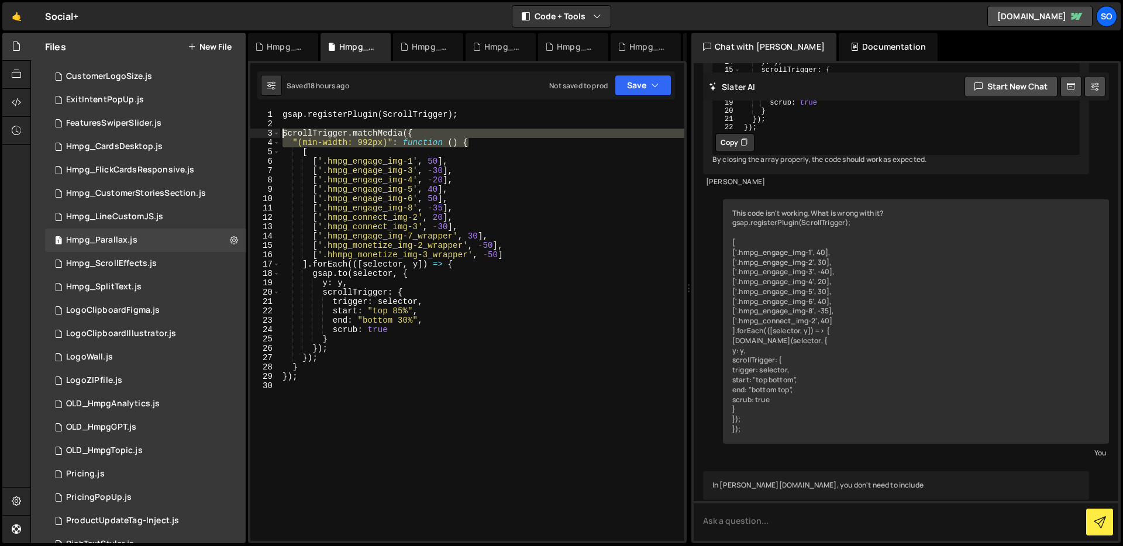
drag, startPoint x: 324, startPoint y: 139, endPoint x: 258, endPoint y: 133, distance: 66.3
click at [258, 133] on div ""(min-width: 992px)": function () { 1 2 3 4 5 6 7 8 9 10 11 12 13 14 15 16 17 1…" at bounding box center [467, 325] width 434 height 431
click at [359, 133] on div "gsap . registerPlugin ( ScrollTrigger ) ; ScrollTrigger . matchMedia ({ "(min-w…" at bounding box center [482, 325] width 404 height 431
type textarea "ScrollTrigger.matchMedia({"
click at [156, 257] on div "1 Hmpg_ScrollEffects.js 0" at bounding box center [145, 263] width 201 height 23
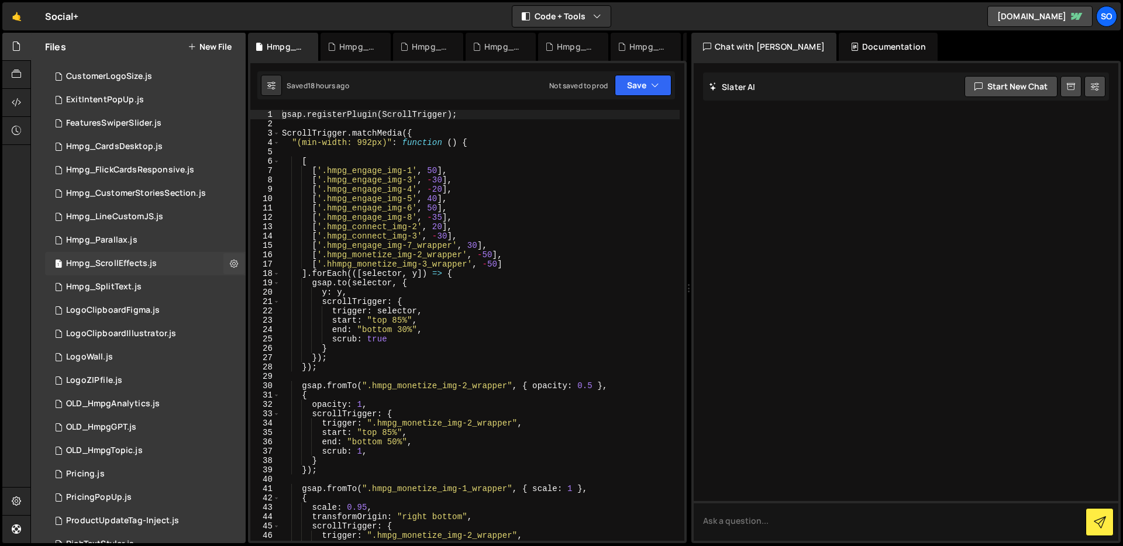
scroll to position [0, 0]
drag, startPoint x: 510, startPoint y: 145, endPoint x: 271, endPoint y: 137, distance: 238.8
click at [271, 137] on div ""(min-width: 992px)": function () { 1 2 3 4 5 6 7 8 9 10 11 12 13 14 15 16 17 1…" at bounding box center [467, 325] width 434 height 431
type textarea "ScrollTrigger.matchMedia({ "(min-width: 992px)": function () {"
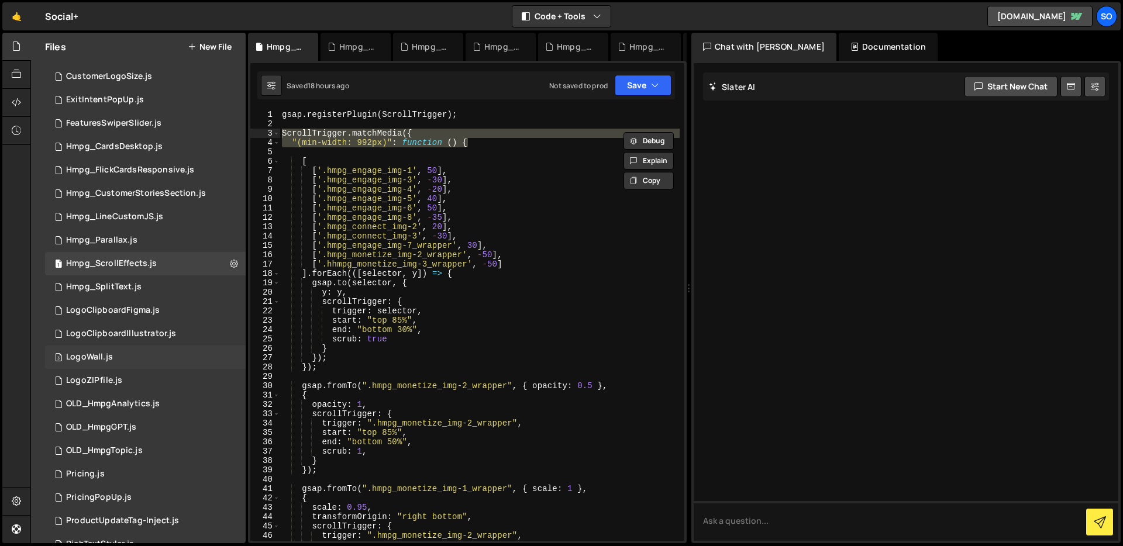
click at [134, 359] on div "3 LogoWall.js 0" at bounding box center [145, 357] width 201 height 23
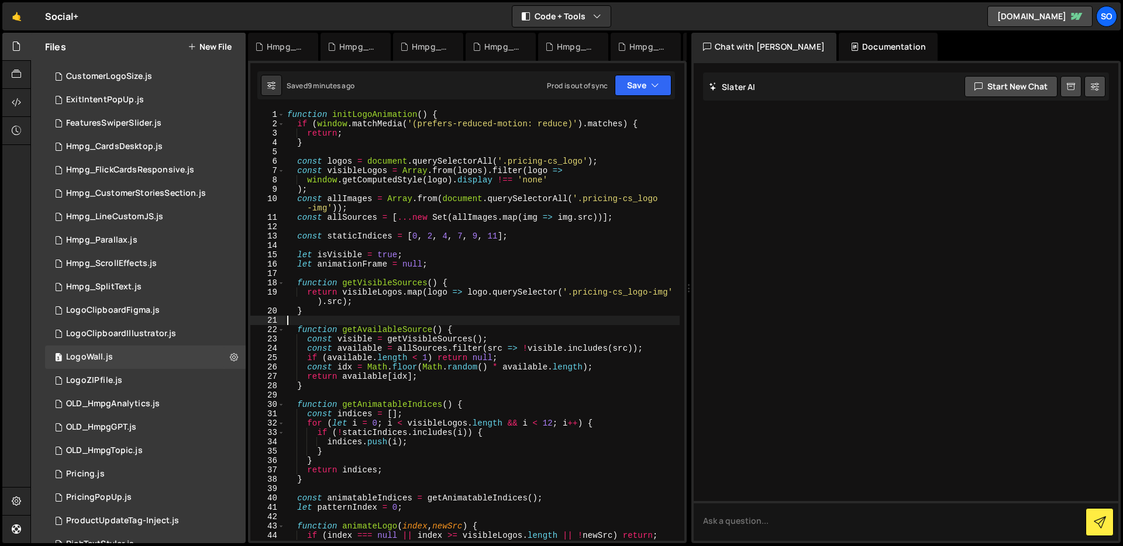
click at [336, 325] on div "function initLogoAnimation ( ) { if ( window . matchMedia ( '(prefers-reduced-m…" at bounding box center [482, 335] width 395 height 450
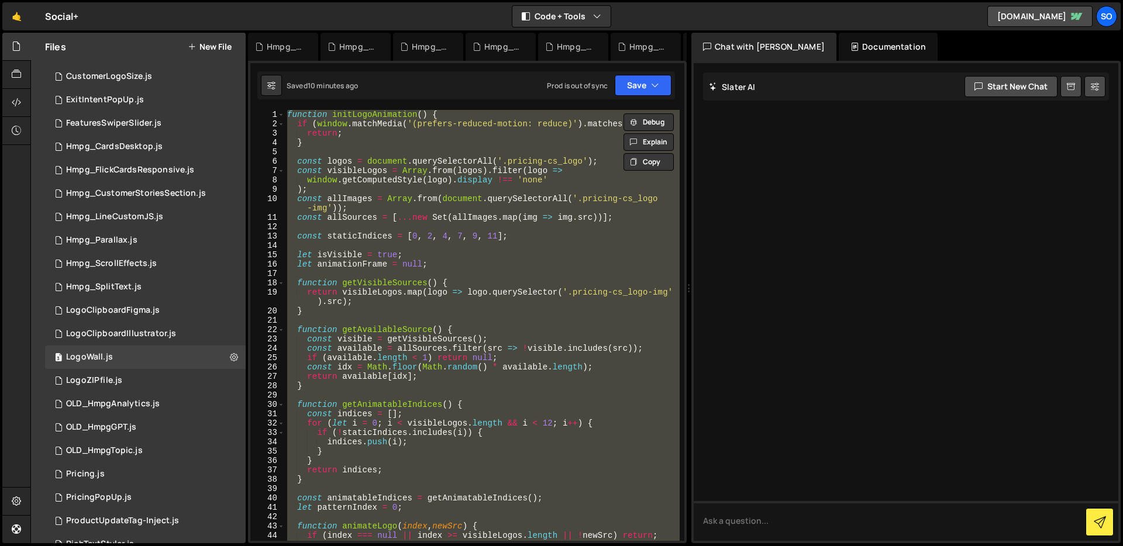
click at [504, 157] on div "function initLogoAnimation ( ) { if ( window . matchMedia ( '(prefers-reduced-m…" at bounding box center [482, 325] width 395 height 431
paste textarea
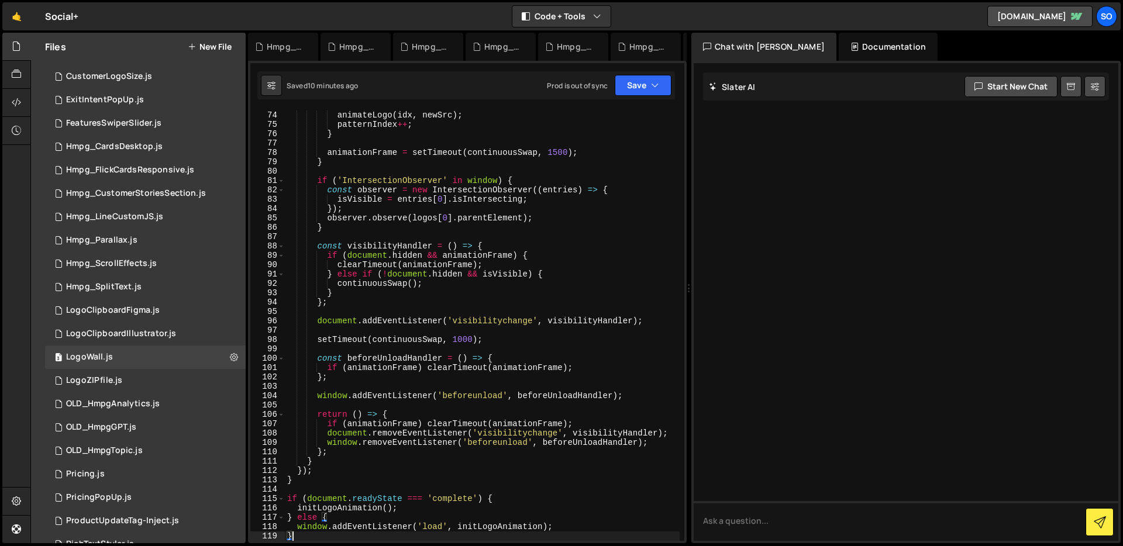
scroll to position [730, 0]
click at [638, 80] on button "Save" at bounding box center [643, 85] width 57 height 21
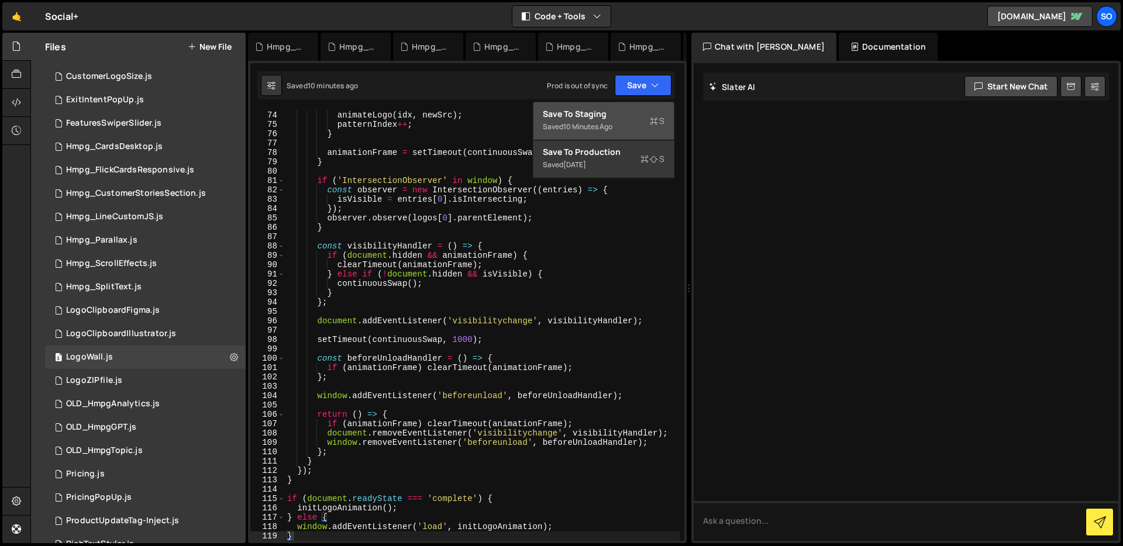
click at [594, 120] on div "Saved 10 minutes ago" at bounding box center [604, 127] width 122 height 14
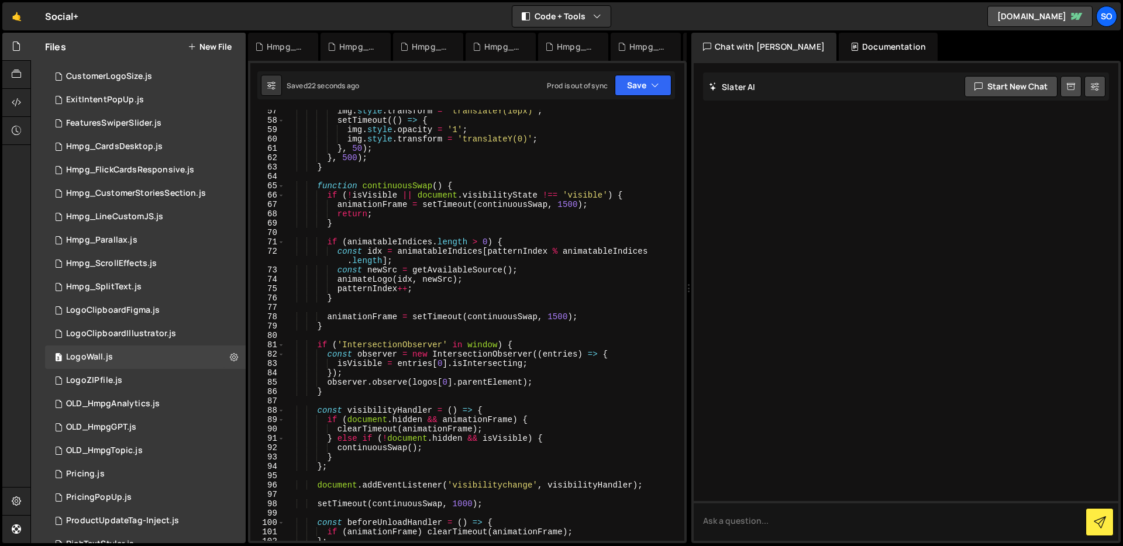
scroll to position [0, 0]
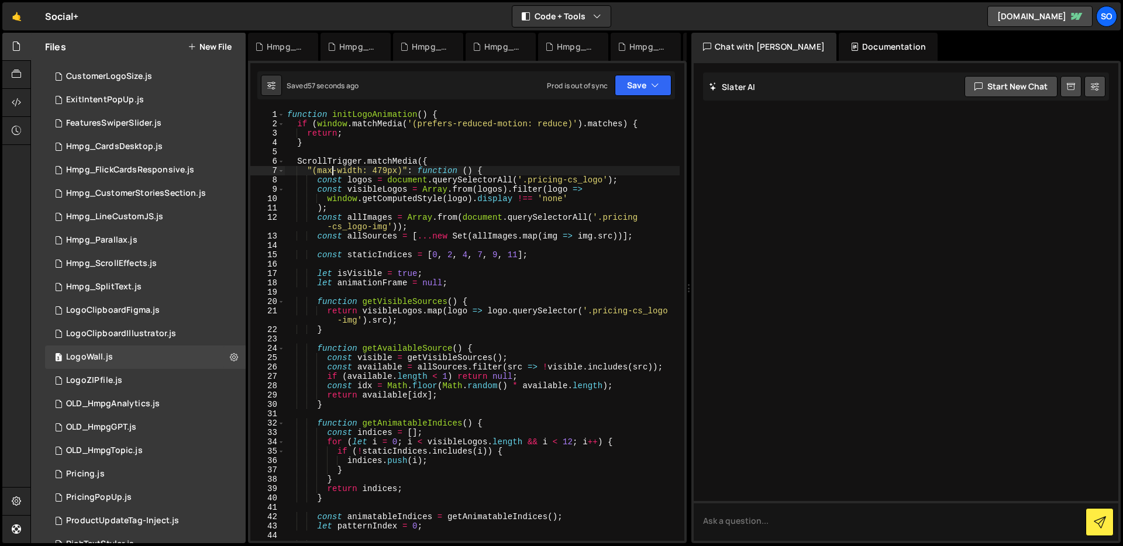
click at [331, 170] on div "function initLogoAnimation ( ) { if ( window . matchMedia ( '(prefers-reduced-m…" at bounding box center [482, 339] width 395 height 459
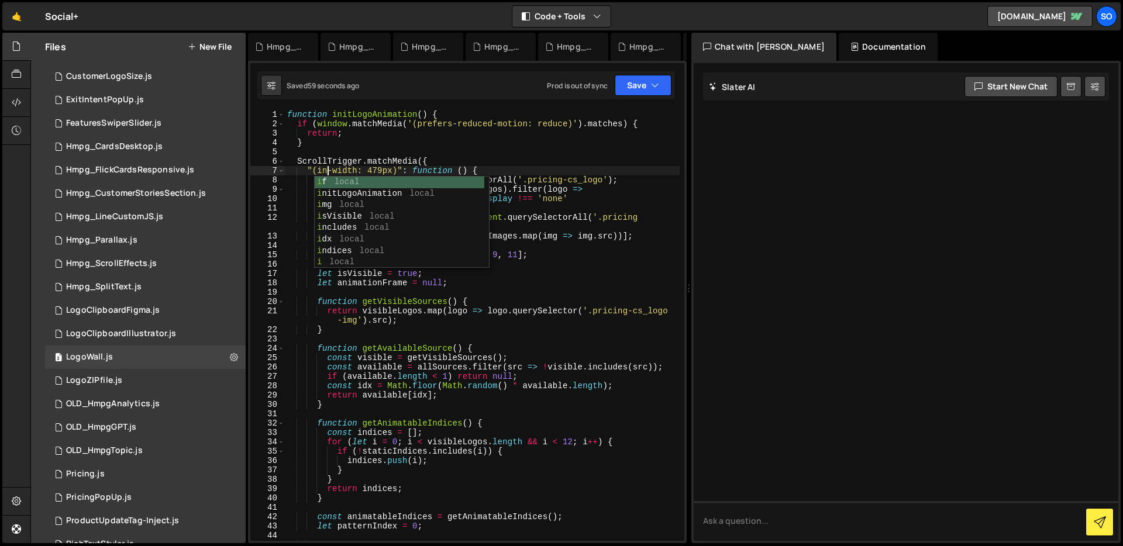
scroll to position [0, 2]
click at [381, 168] on div "function initLogoAnimation ( ) { if ( window . matchMedia ( '(prefers-reduced-m…" at bounding box center [482, 339] width 395 height 459
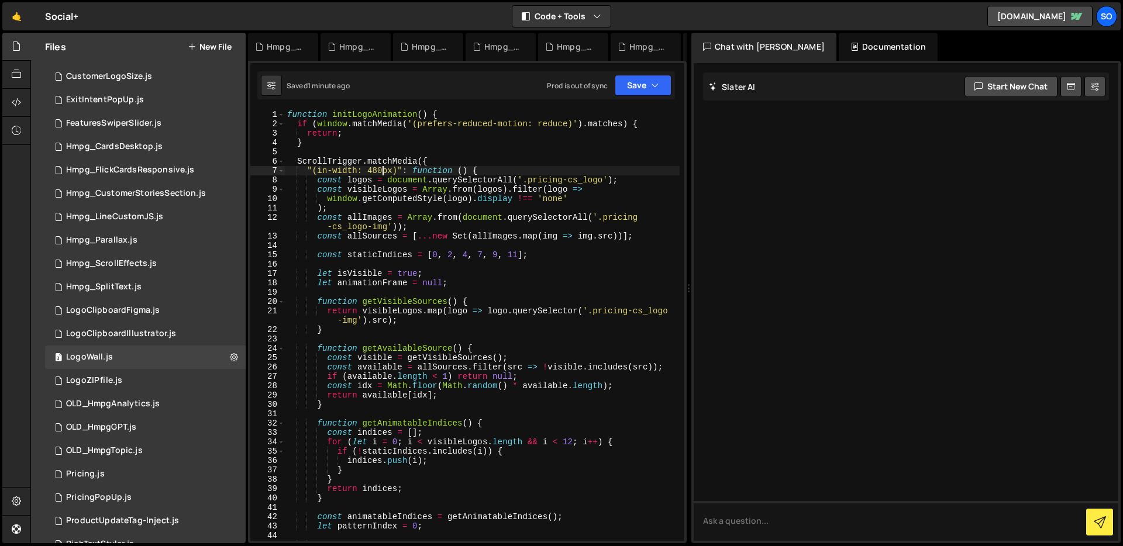
click at [500, 135] on div "function initLogoAnimation ( ) { if ( window . matchMedia ( '(prefers-reduced-m…" at bounding box center [482, 339] width 395 height 459
click at [641, 83] on button "Save" at bounding box center [643, 85] width 57 height 21
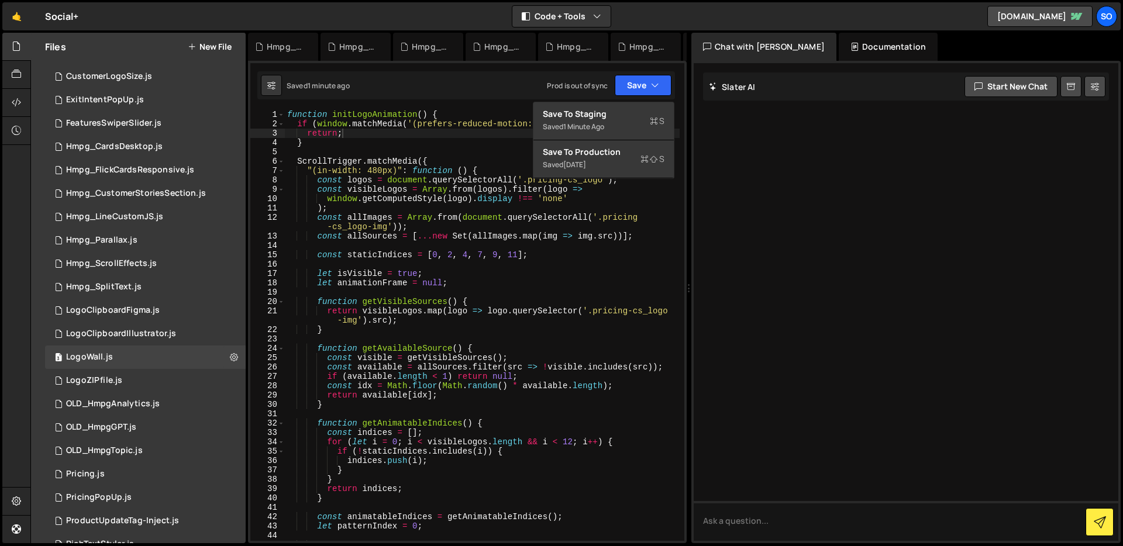
click at [318, 170] on div "function initLogoAnimation ( ) { if ( window . matchMedia ( '(prefers-reduced-m…" at bounding box center [482, 339] width 395 height 459
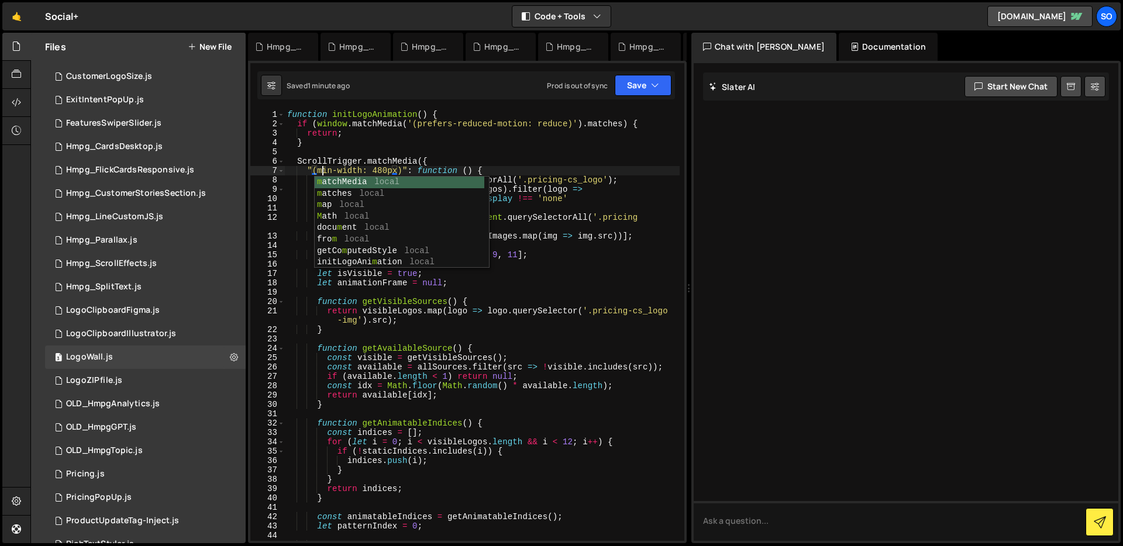
scroll to position [0, 3]
type textarea ""(min-width: 480px)": function () {"
click at [624, 86] on button "Save" at bounding box center [643, 85] width 57 height 21
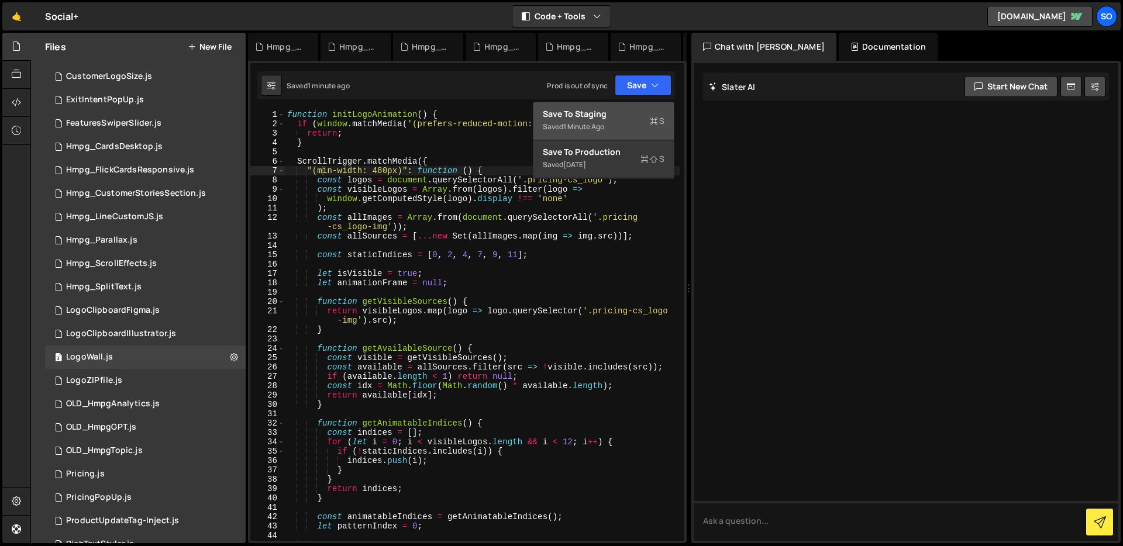
click at [604, 118] on div "Save to Staging S" at bounding box center [604, 114] width 122 height 12
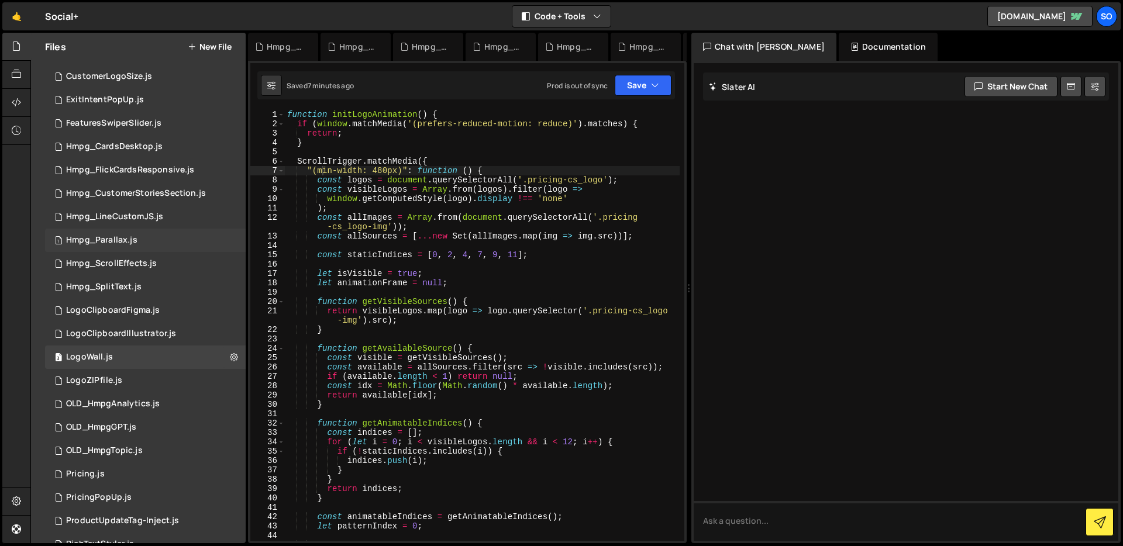
click at [129, 231] on div "1 Hmpg_Parallax.js 0" at bounding box center [145, 240] width 201 height 23
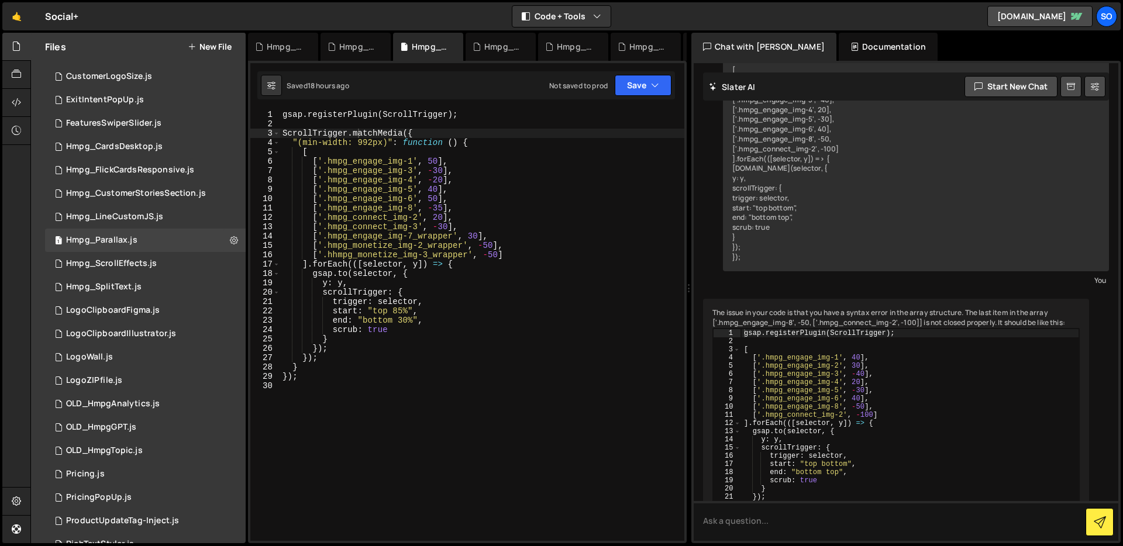
scroll to position [500, 0]
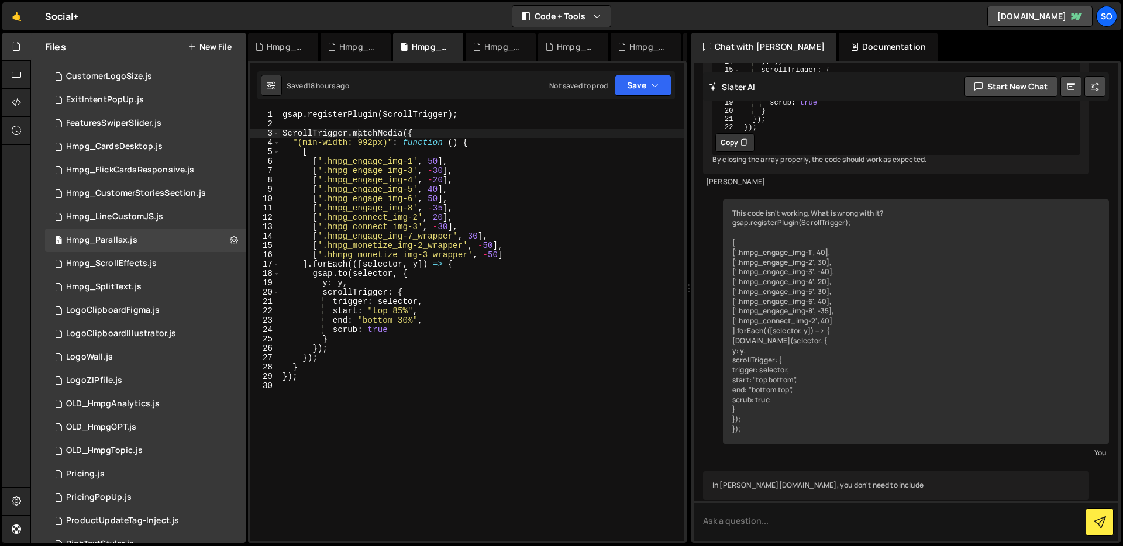
click at [488, 245] on div "gsap . registerPlugin ( ScrollTrigger ) ; ScrollTrigger . matchMedia ({ "(min-w…" at bounding box center [482, 335] width 404 height 450
click at [423, 377] on div "gsap . registerPlugin ( ScrollTrigger ) ; ScrollTrigger . matchMedia ({ "(min-w…" at bounding box center [482, 335] width 404 height 450
type textarea "});"
click at [652, 80] on icon "button" at bounding box center [655, 86] width 8 height 12
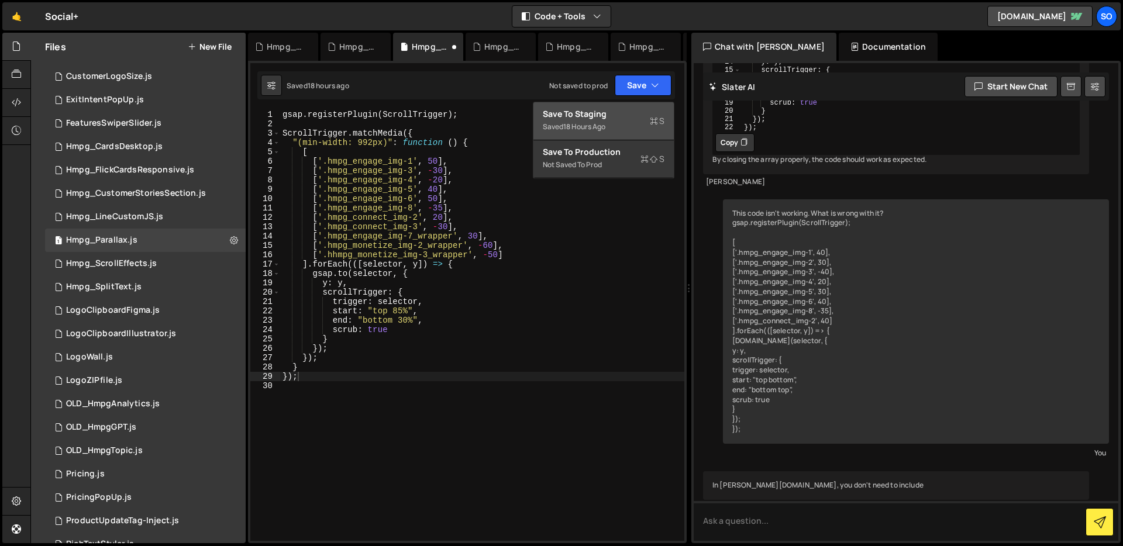
click at [613, 111] on div "Save to Staging S" at bounding box center [604, 114] width 122 height 12
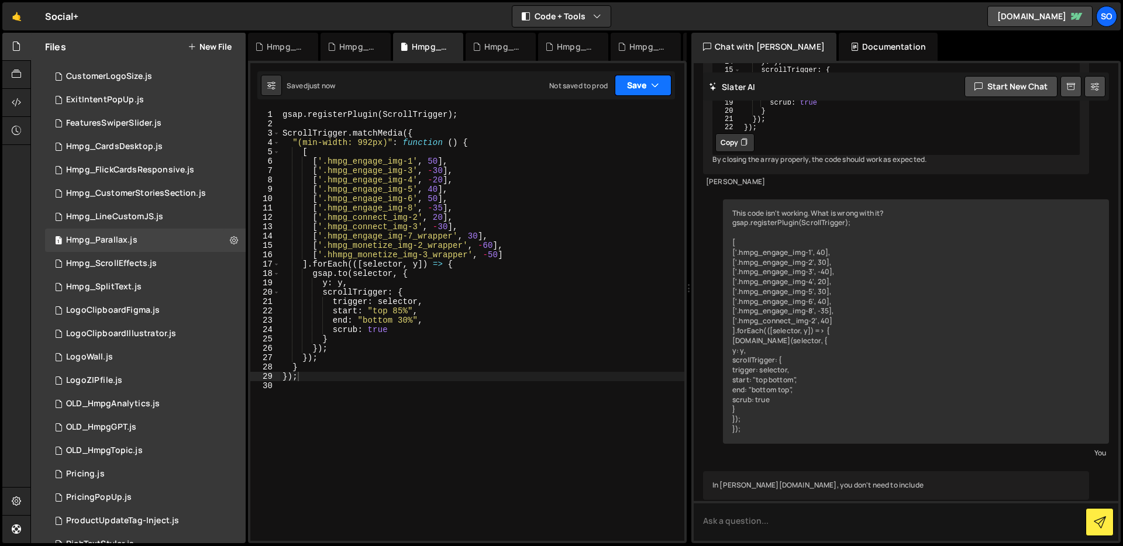
click at [655, 80] on icon "button" at bounding box center [655, 86] width 8 height 12
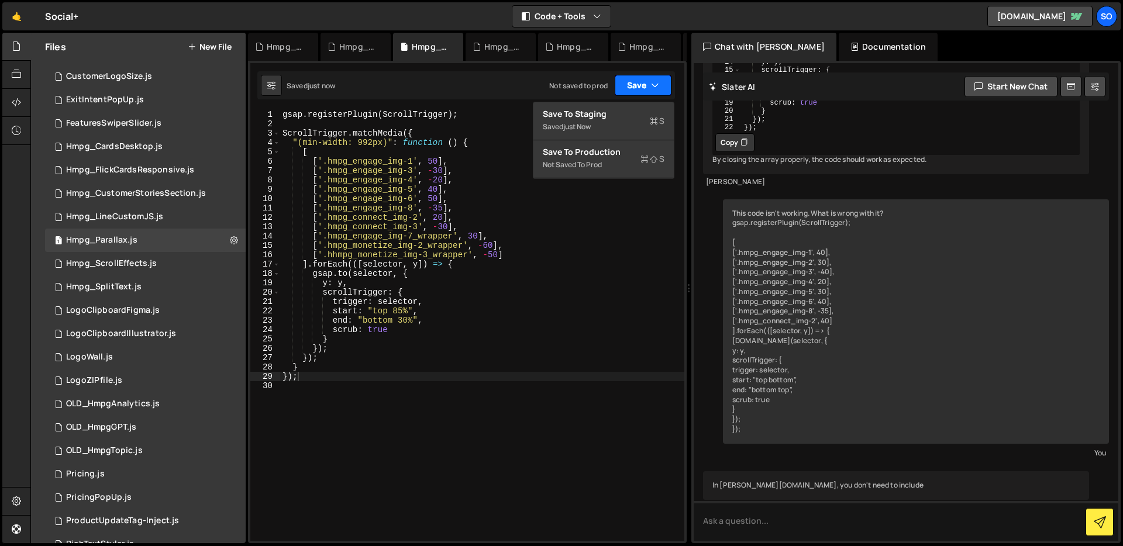
click at [652, 82] on icon "button" at bounding box center [655, 86] width 8 height 12
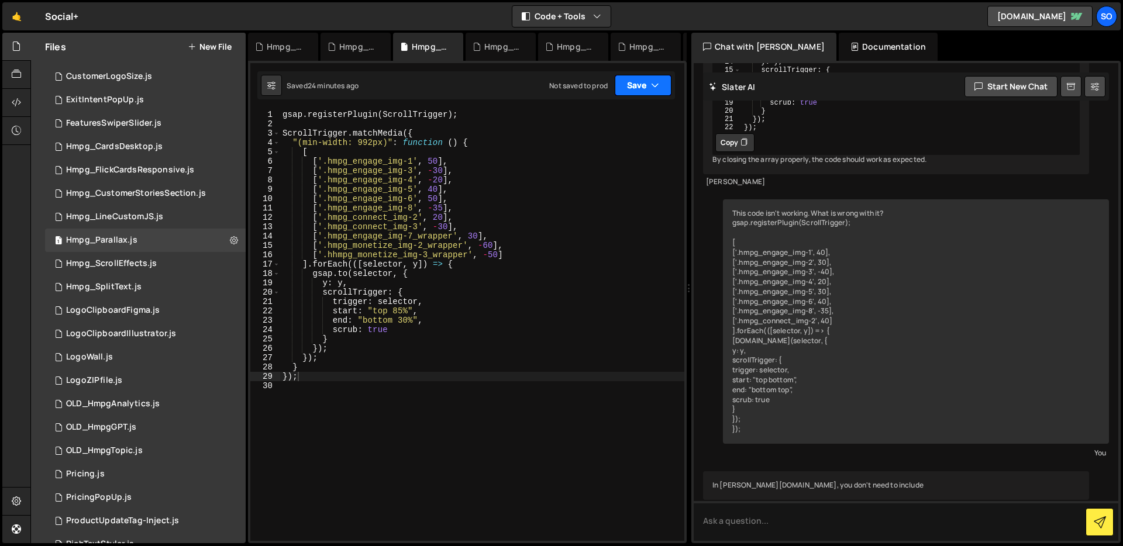
scroll to position [0, 0]
